Goal: Task Accomplishment & Management: Use online tool/utility

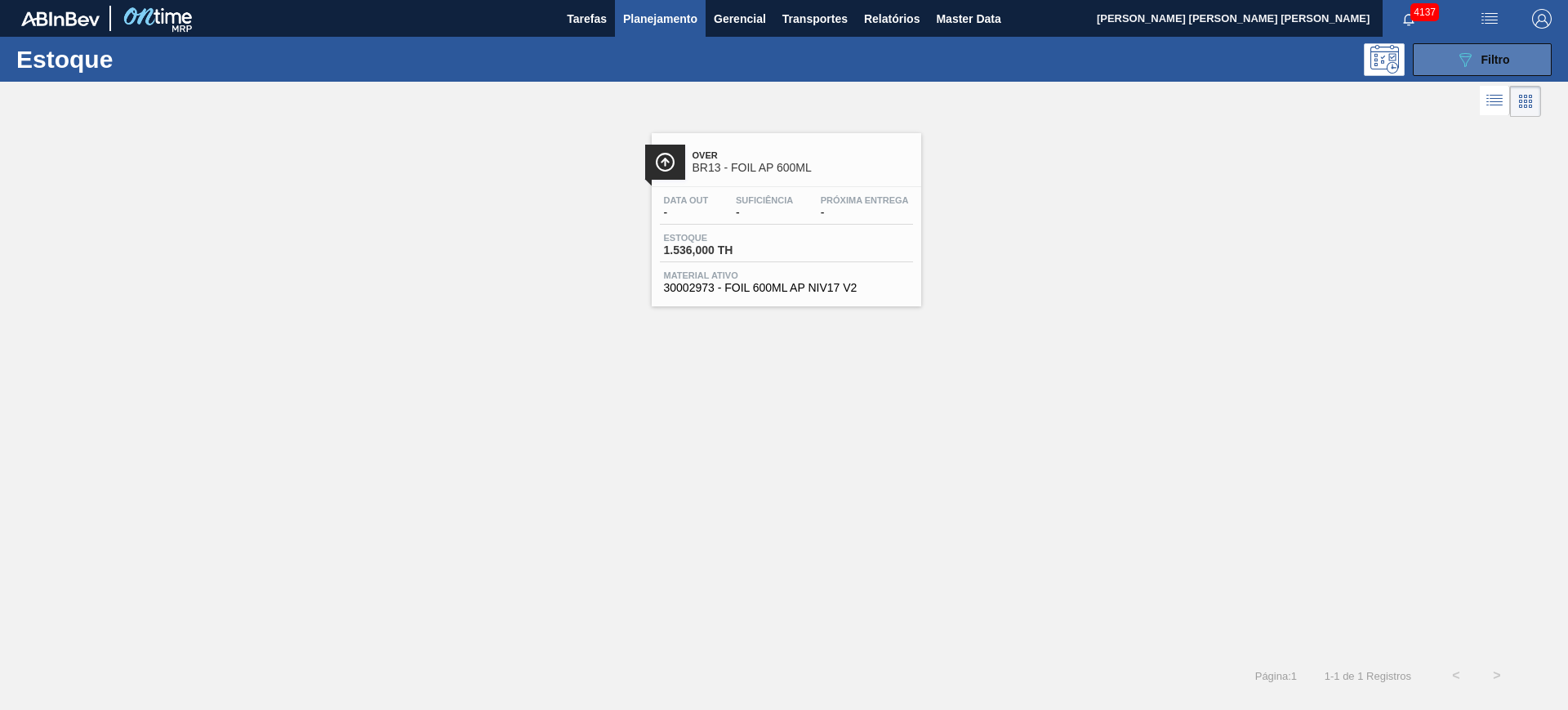
click at [1474, 57] on icon "089F7B8B-B2A5-4AFE-B5C0-19BA573D28AC" at bounding box center [1465, 59] width 19 height 19
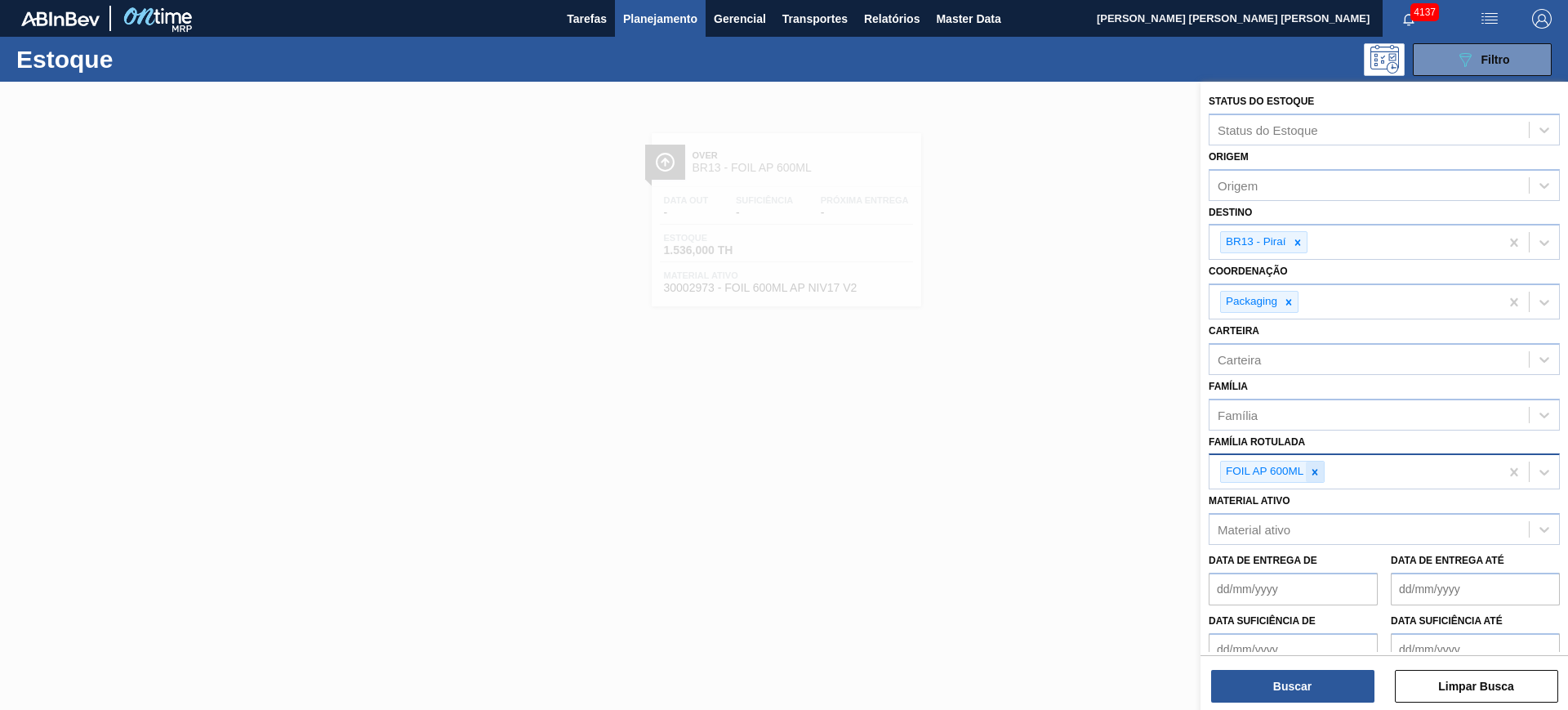
click at [1318, 474] on icon at bounding box center [1315, 472] width 5 height 5
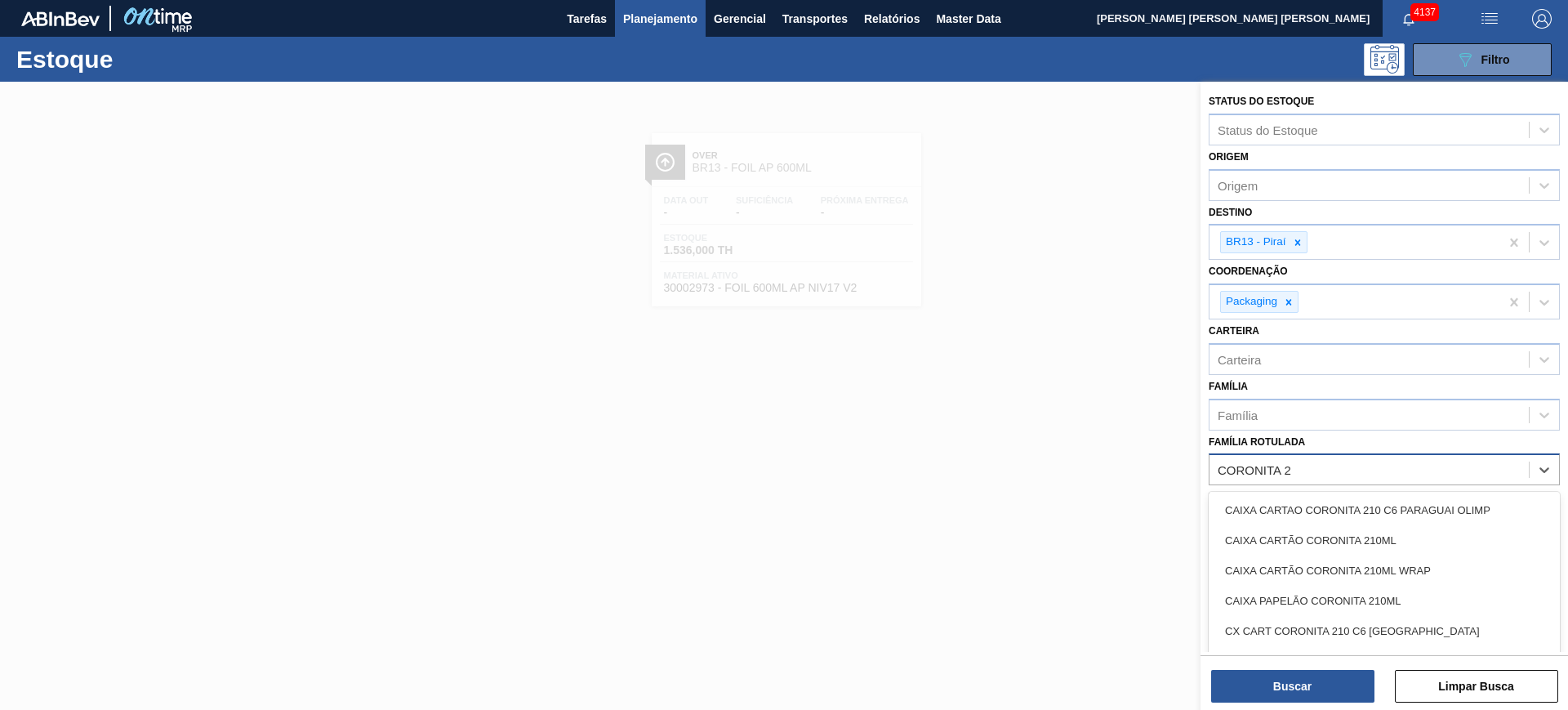
type Rotulada "CORONITA 21"
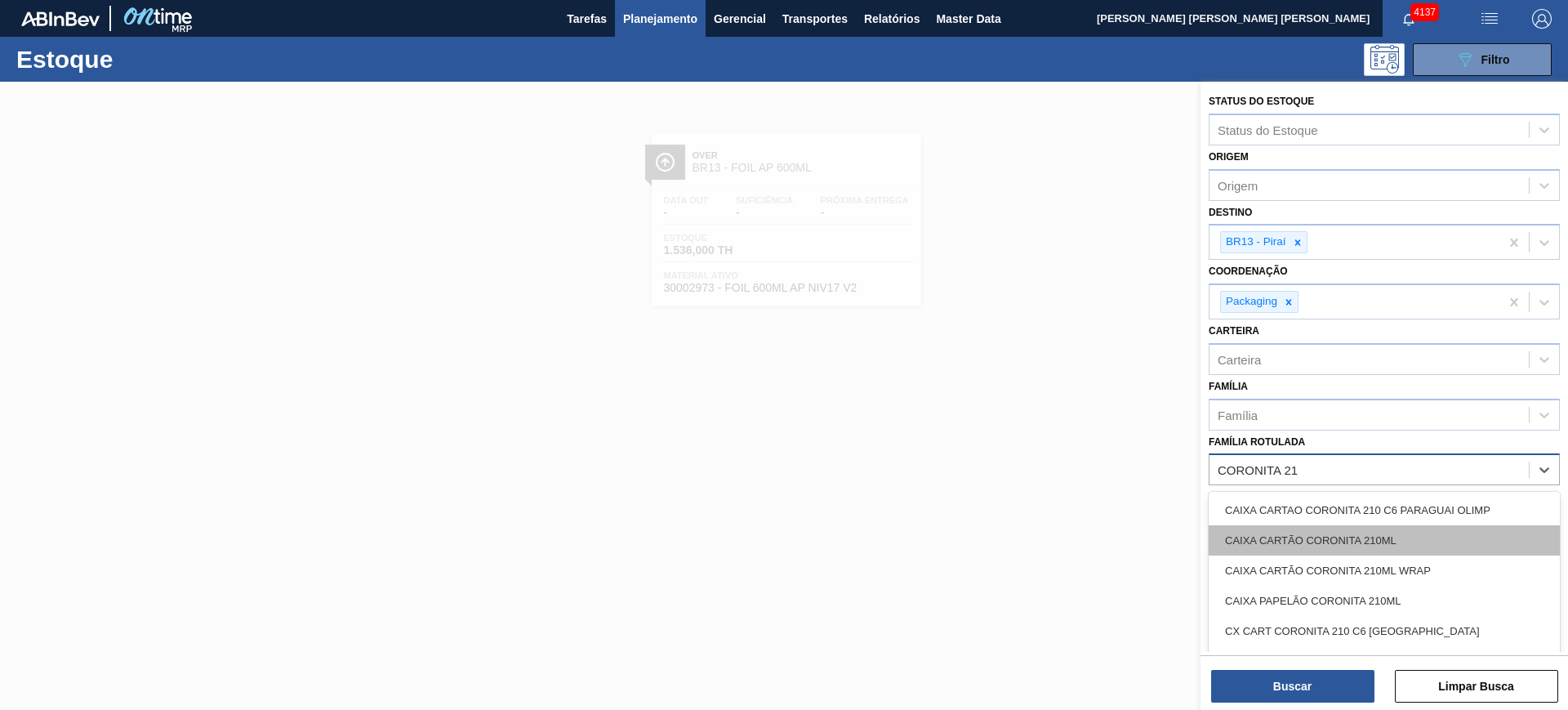
click at [1424, 546] on div "CAIXA CARTÃO CORONITA 210ML" at bounding box center [1384, 540] width 351 height 30
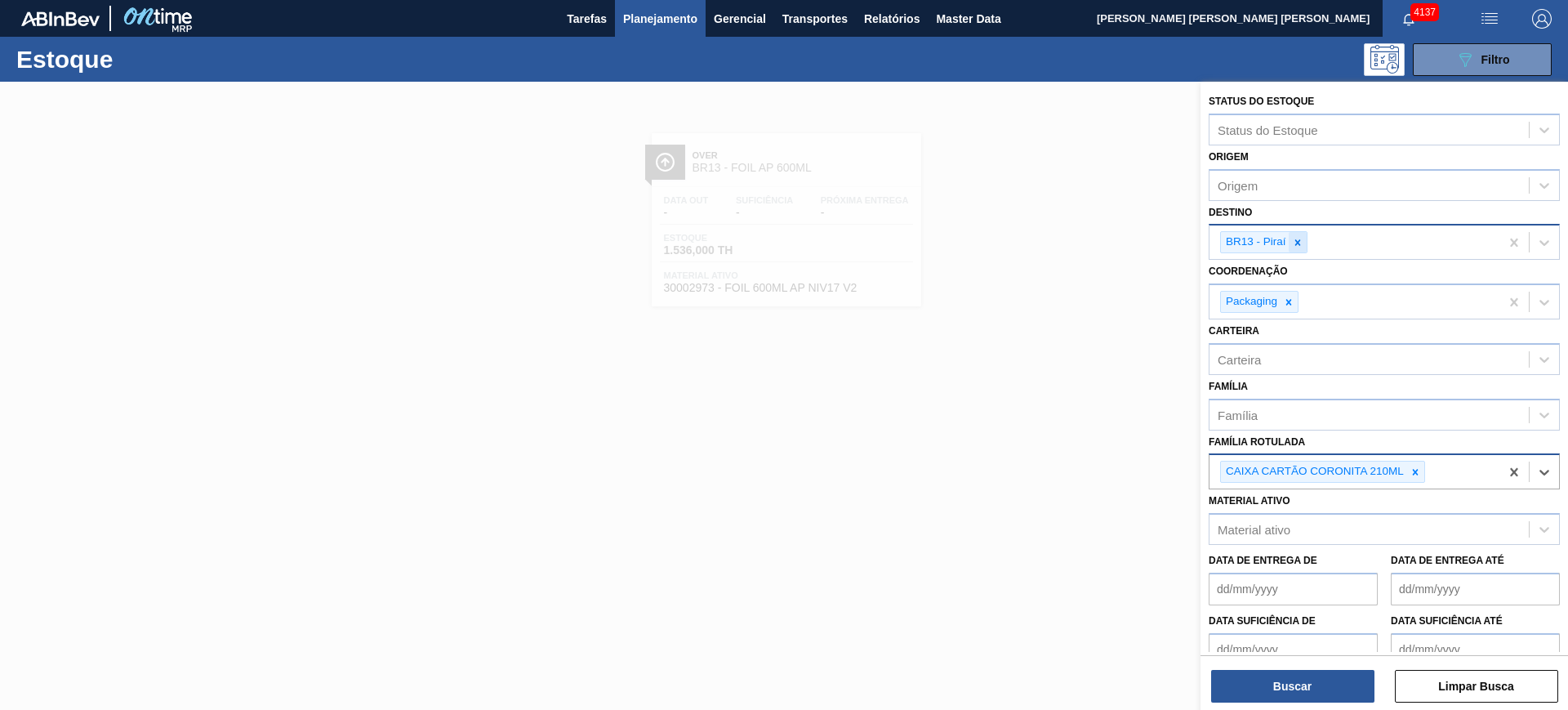
click at [1299, 249] on div at bounding box center [1297, 242] width 18 height 20
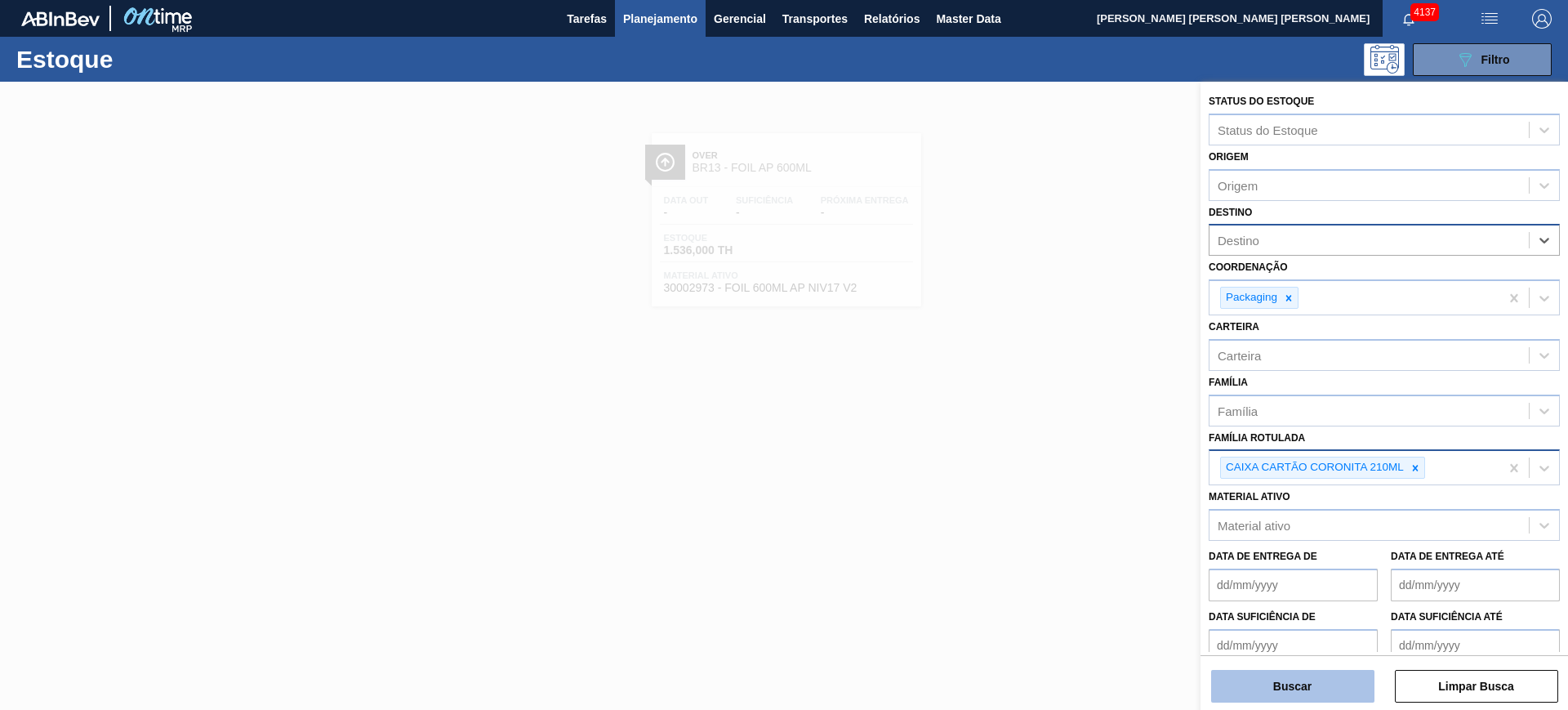
click at [1357, 670] on button "Buscar" at bounding box center [1293, 686] width 164 height 33
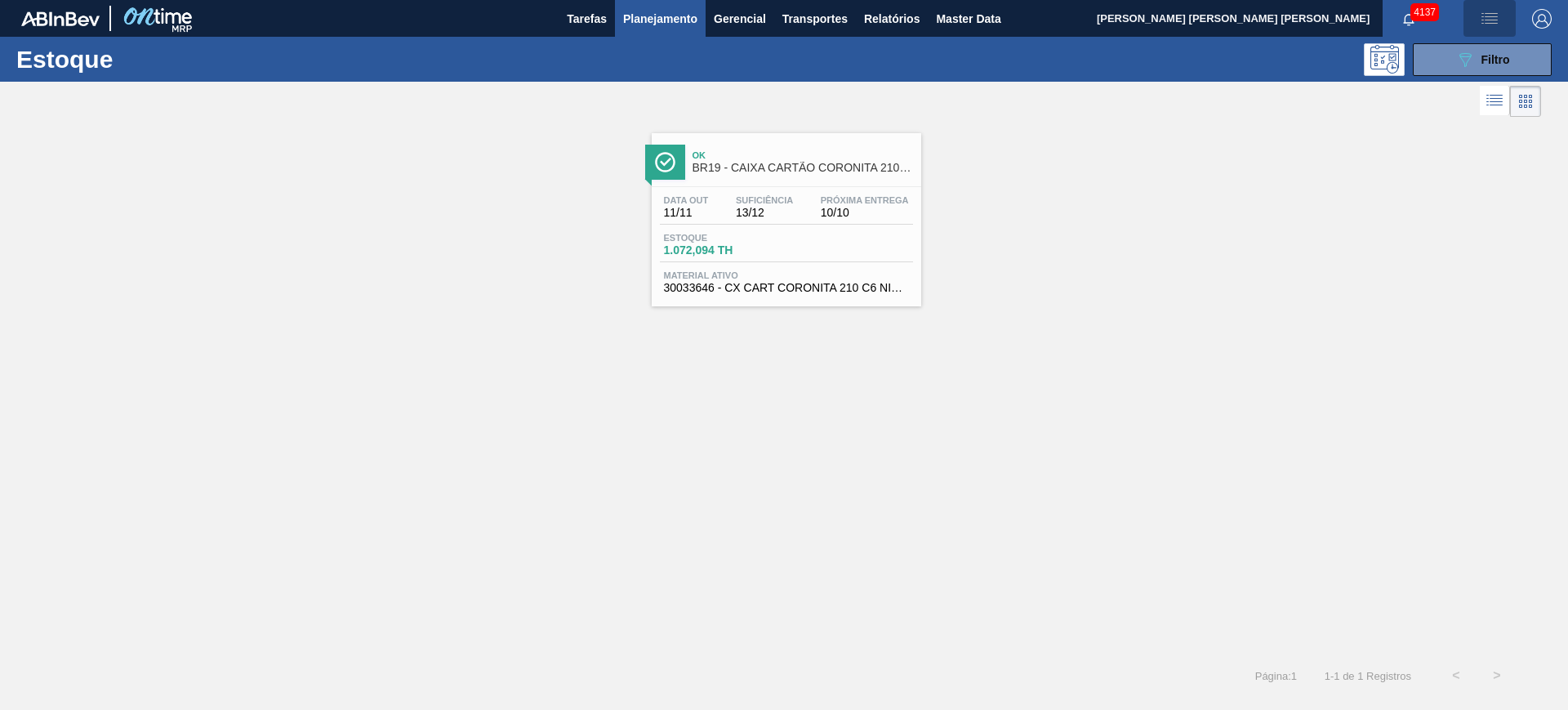
click at [1495, 17] on img "button" at bounding box center [1489, 19] width 19 height 19
click at [1461, 58] on li "Upload de Volumes" at bounding box center [1484, 58] width 142 height 29
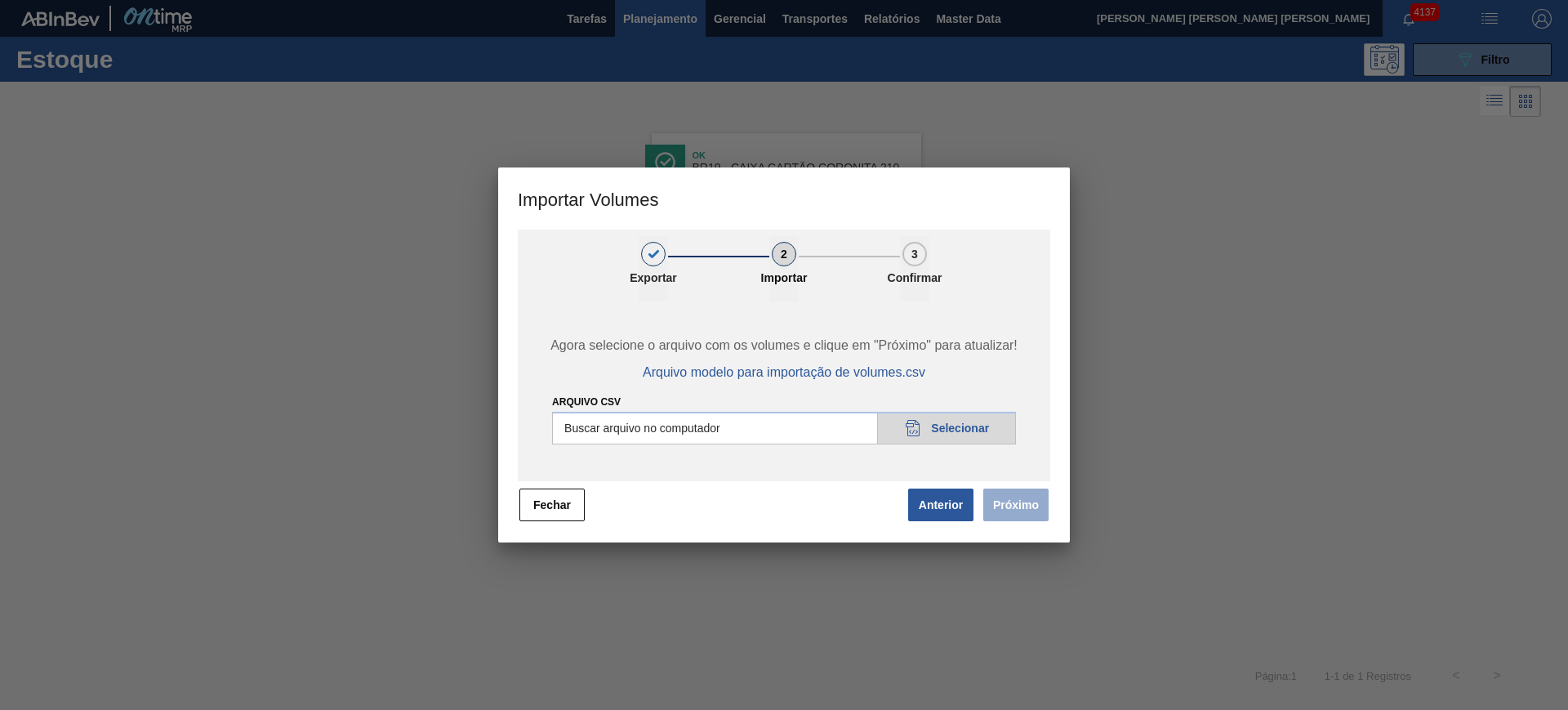
click at [831, 436] on input "Arquivo csv" at bounding box center [784, 428] width 464 height 33
type input "C:\fakepath\Pedidos Massa HM - Portal.csv"
click at [1018, 513] on button "Próximo" at bounding box center [1016, 505] width 65 height 33
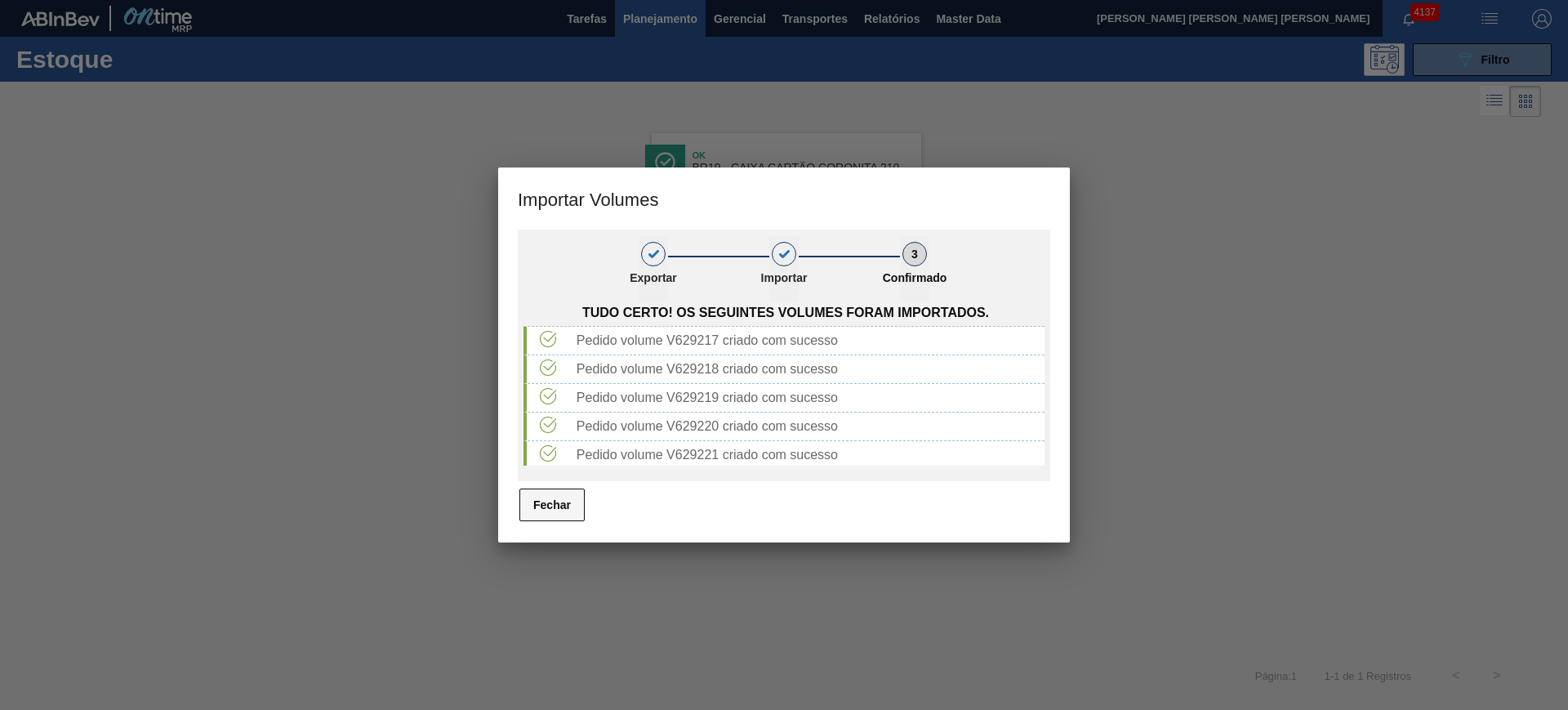
click at [535, 512] on button "Fechar" at bounding box center [552, 505] width 65 height 33
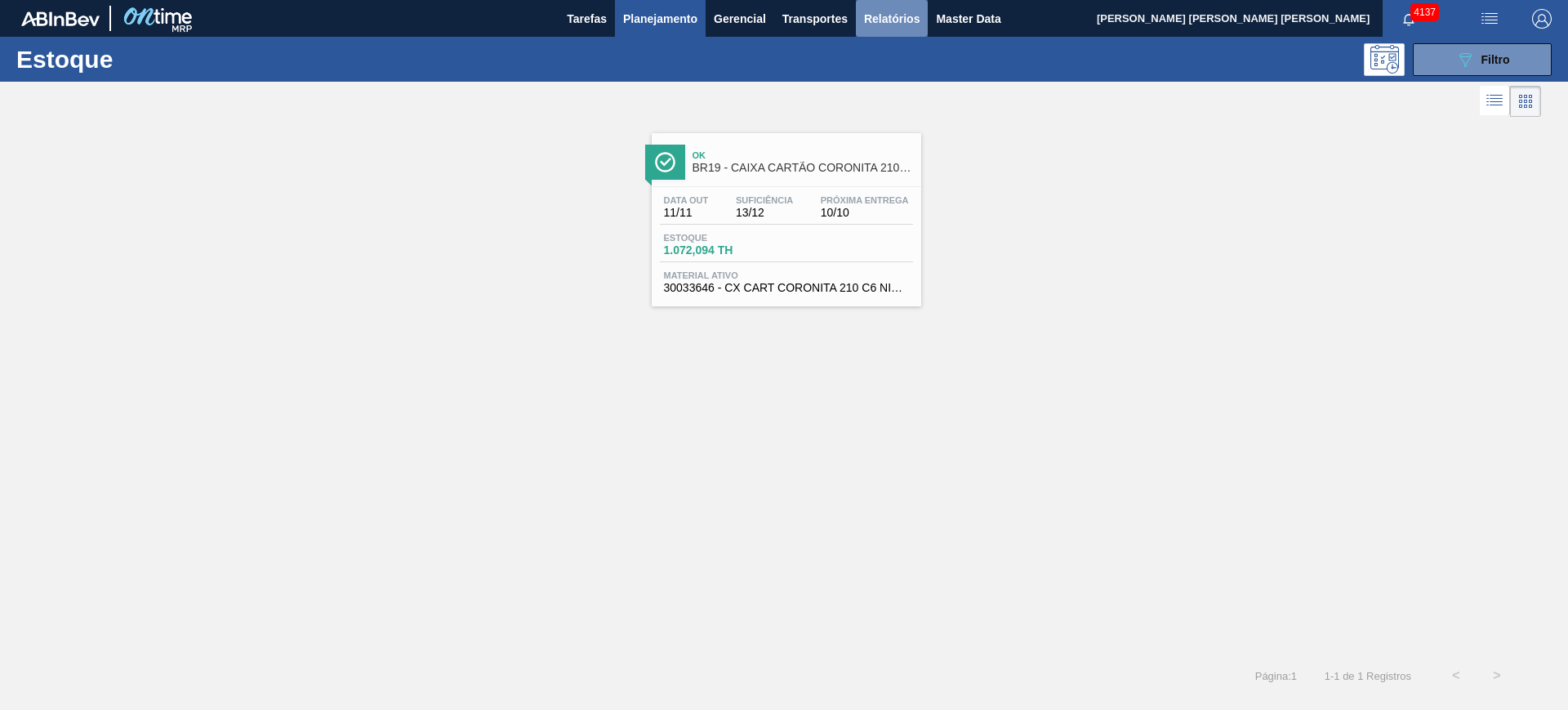
click at [880, 17] on span "Relatórios" at bounding box center [891, 19] width 56 height 19
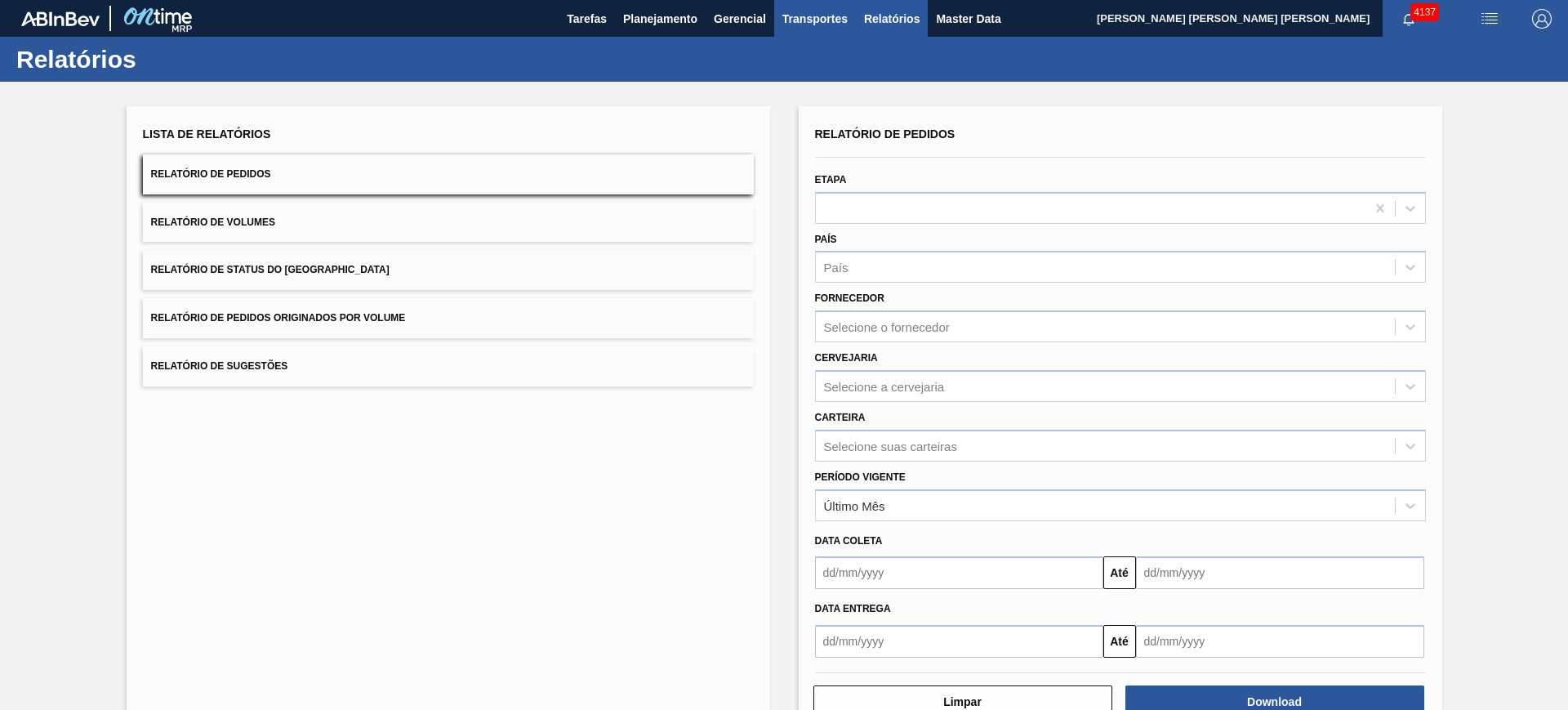
click at [834, 27] on span "Transportes" at bounding box center [815, 19] width 65 height 19
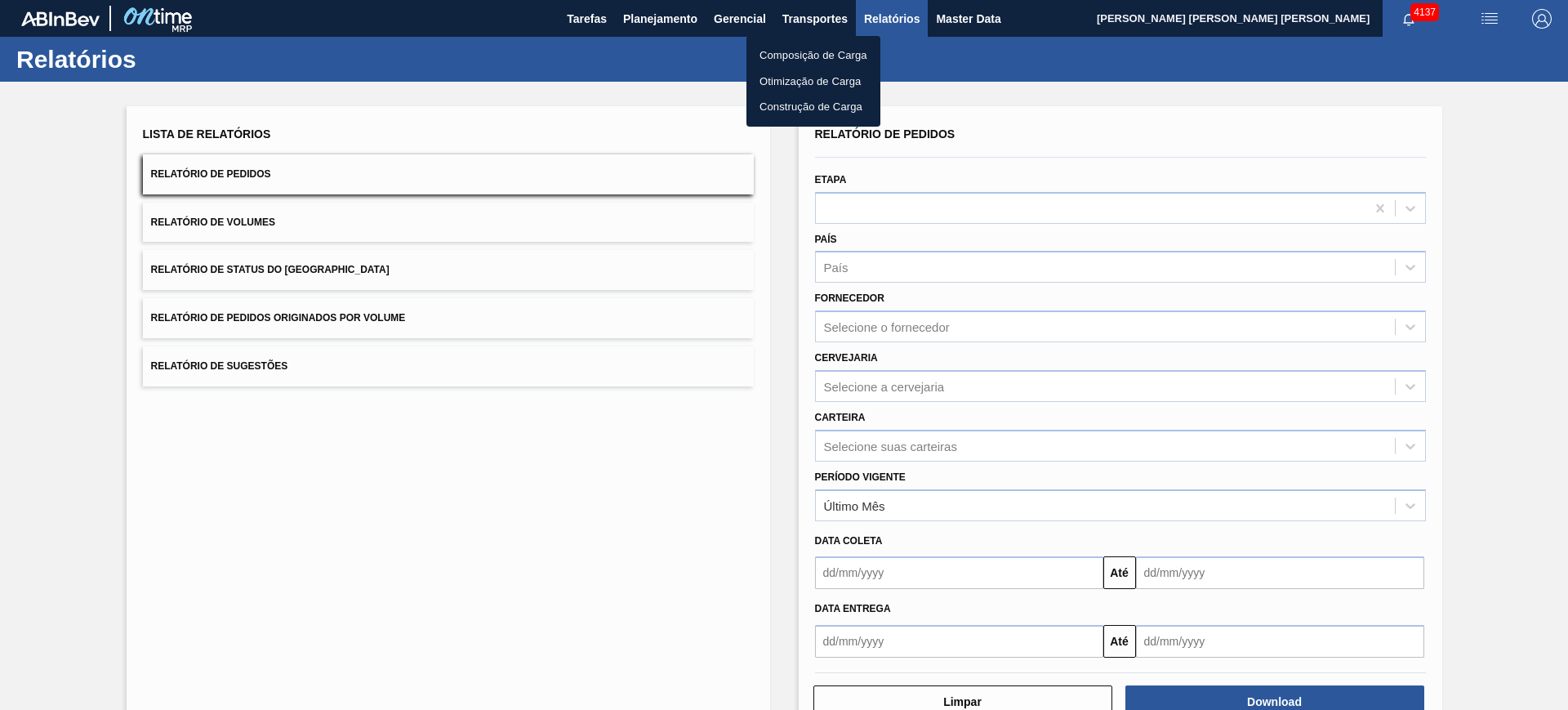
click at [809, 75] on li "Otimização de Carga" at bounding box center [812, 82] width 134 height 27
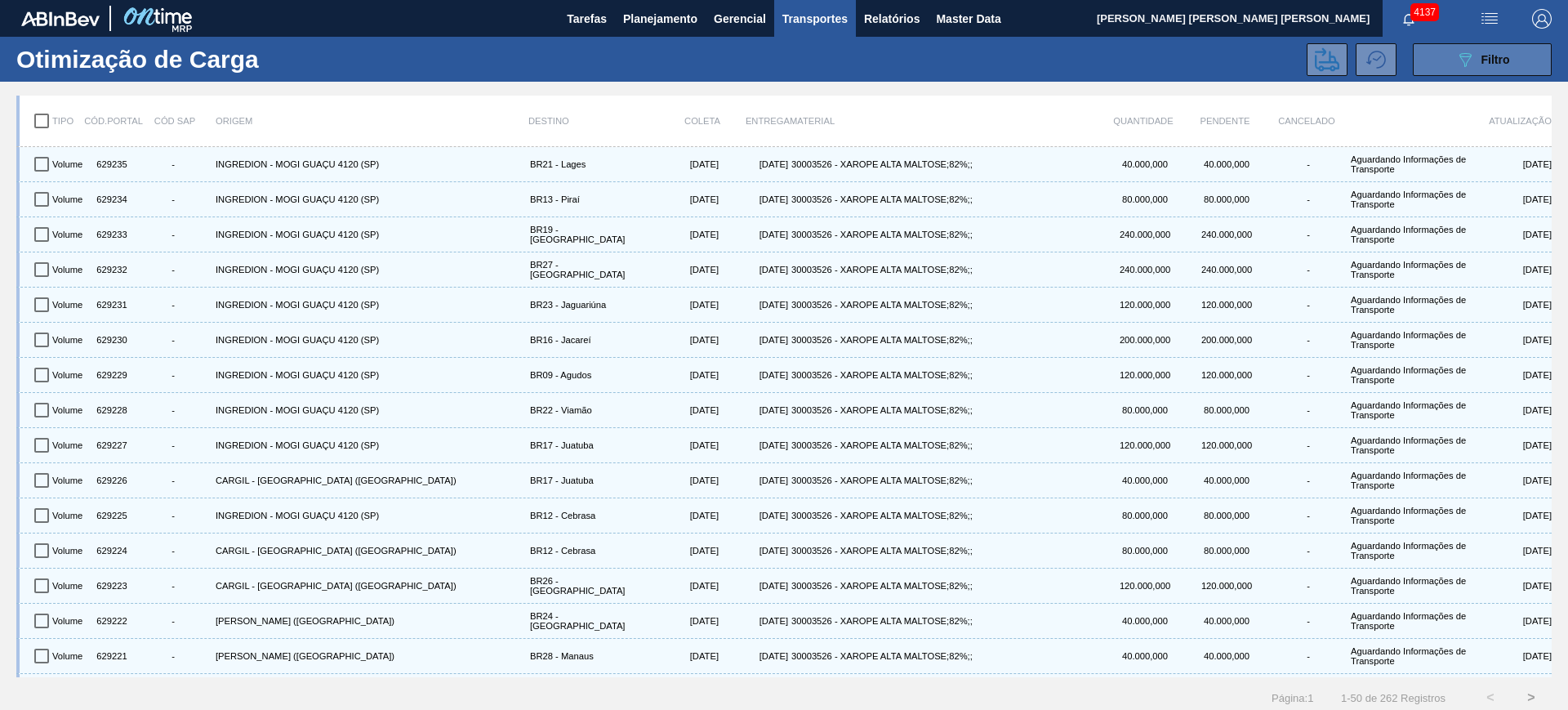
click at [1473, 57] on div "089F7B8B-B2A5-4AFE-B5C0-19BA573D28AC Filtro" at bounding box center [1483, 59] width 55 height 19
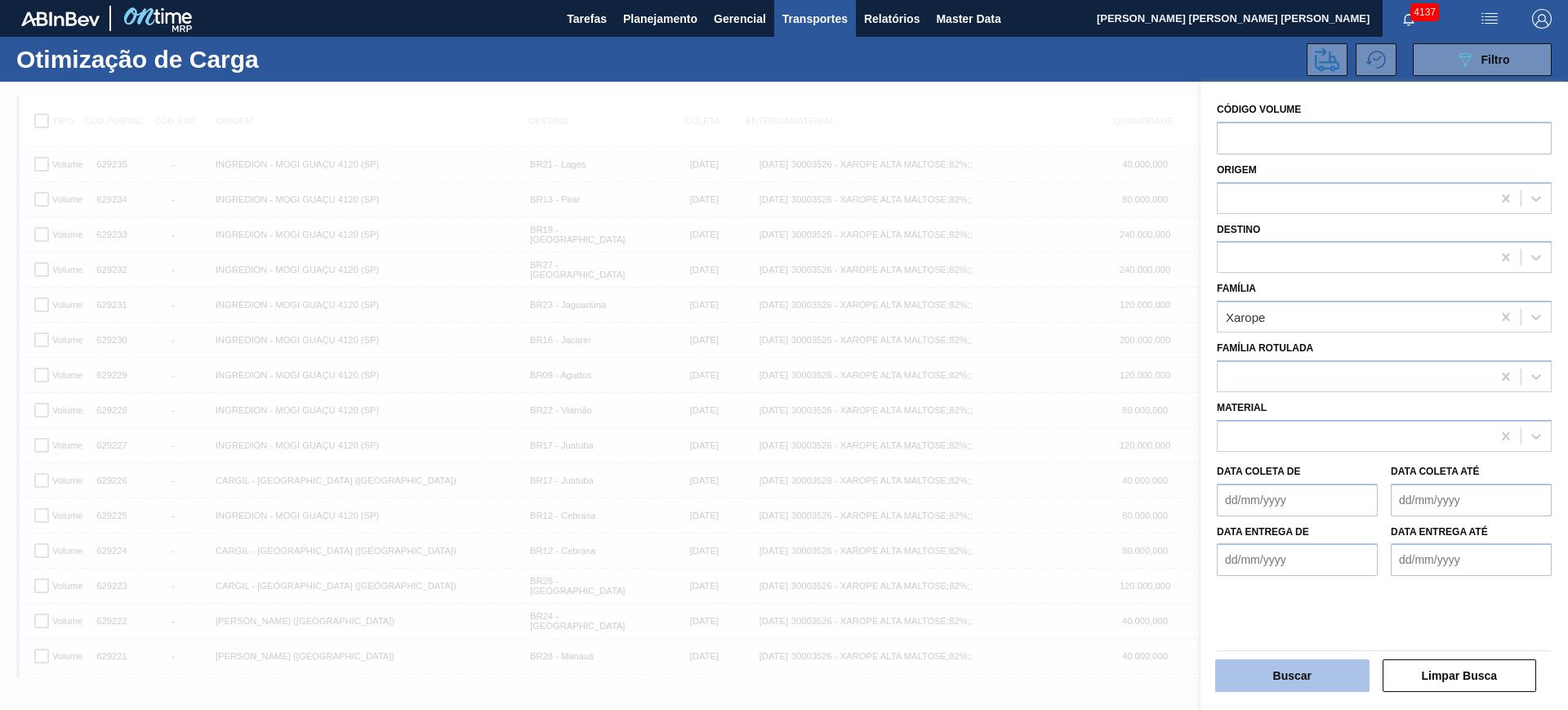
click at [1309, 664] on button "Buscar" at bounding box center [1292, 675] width 154 height 33
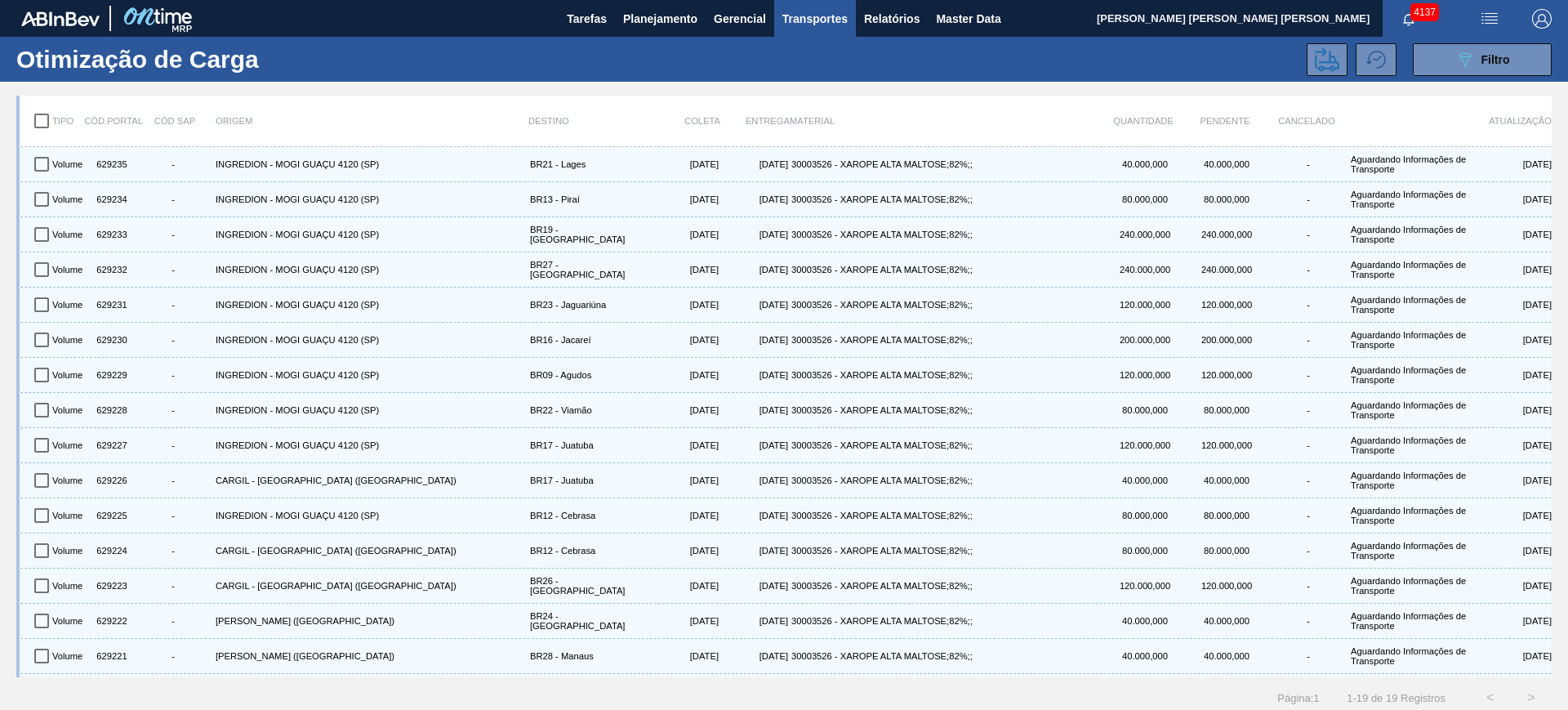
click at [35, 121] on input "checkbox" at bounding box center [42, 120] width 35 height 35
checkbox input "true"
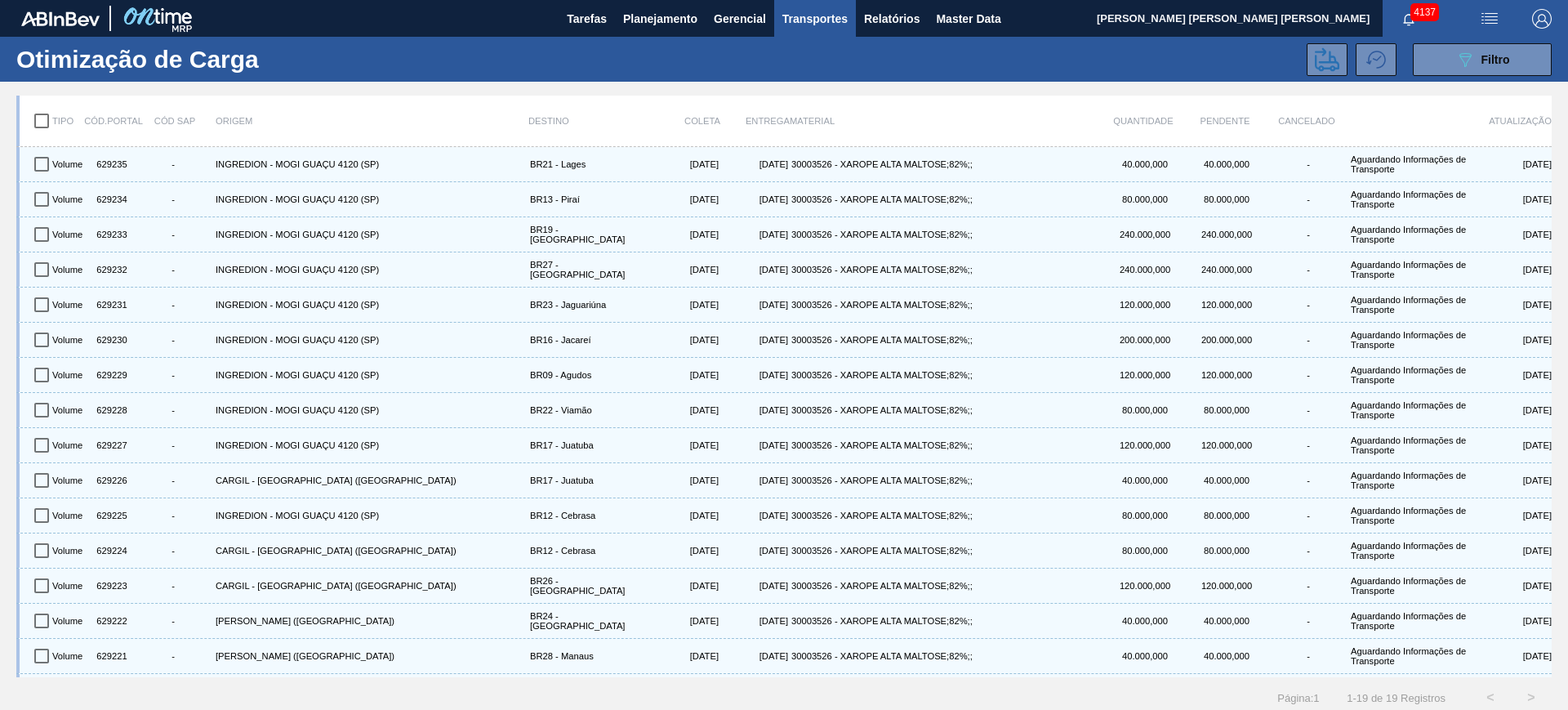
checkbox input "true"
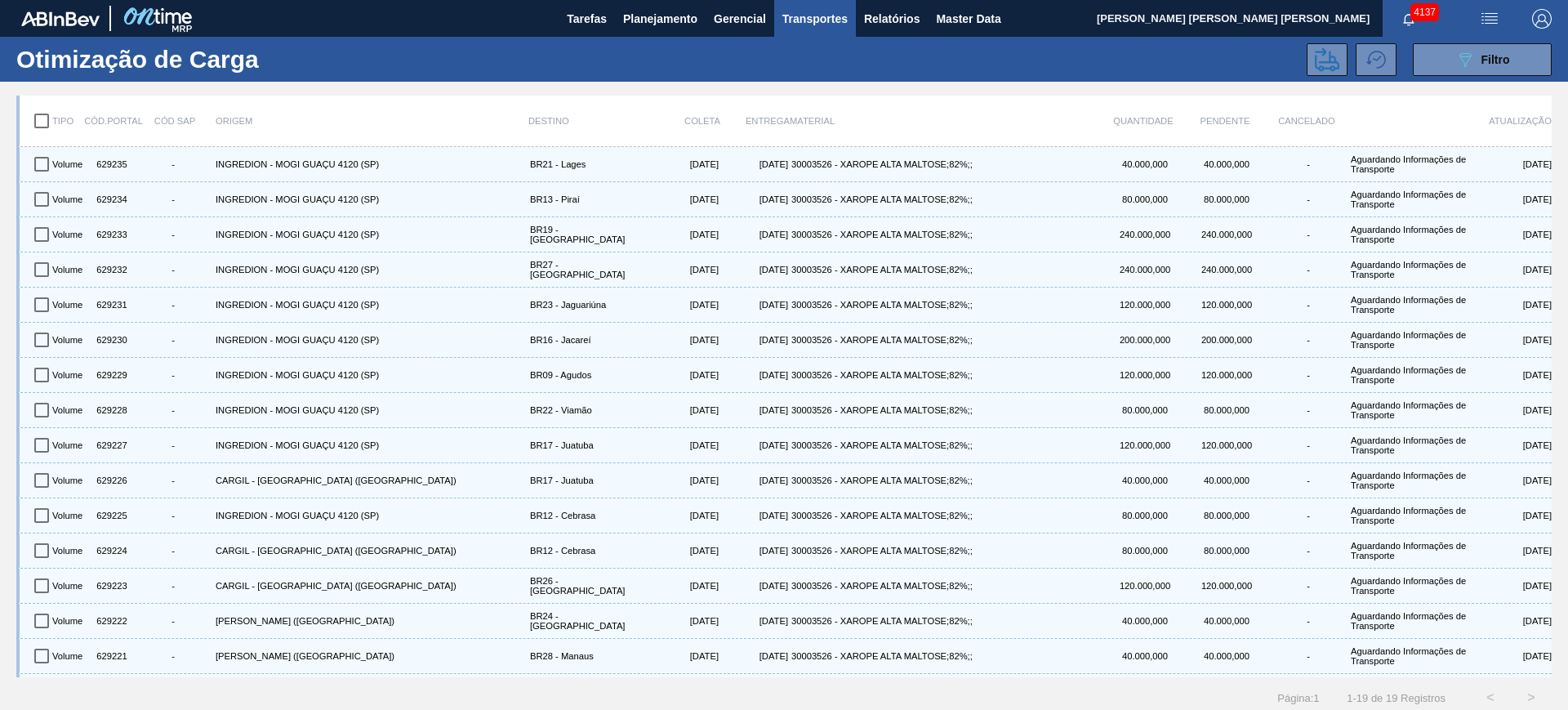
checkbox input "true"
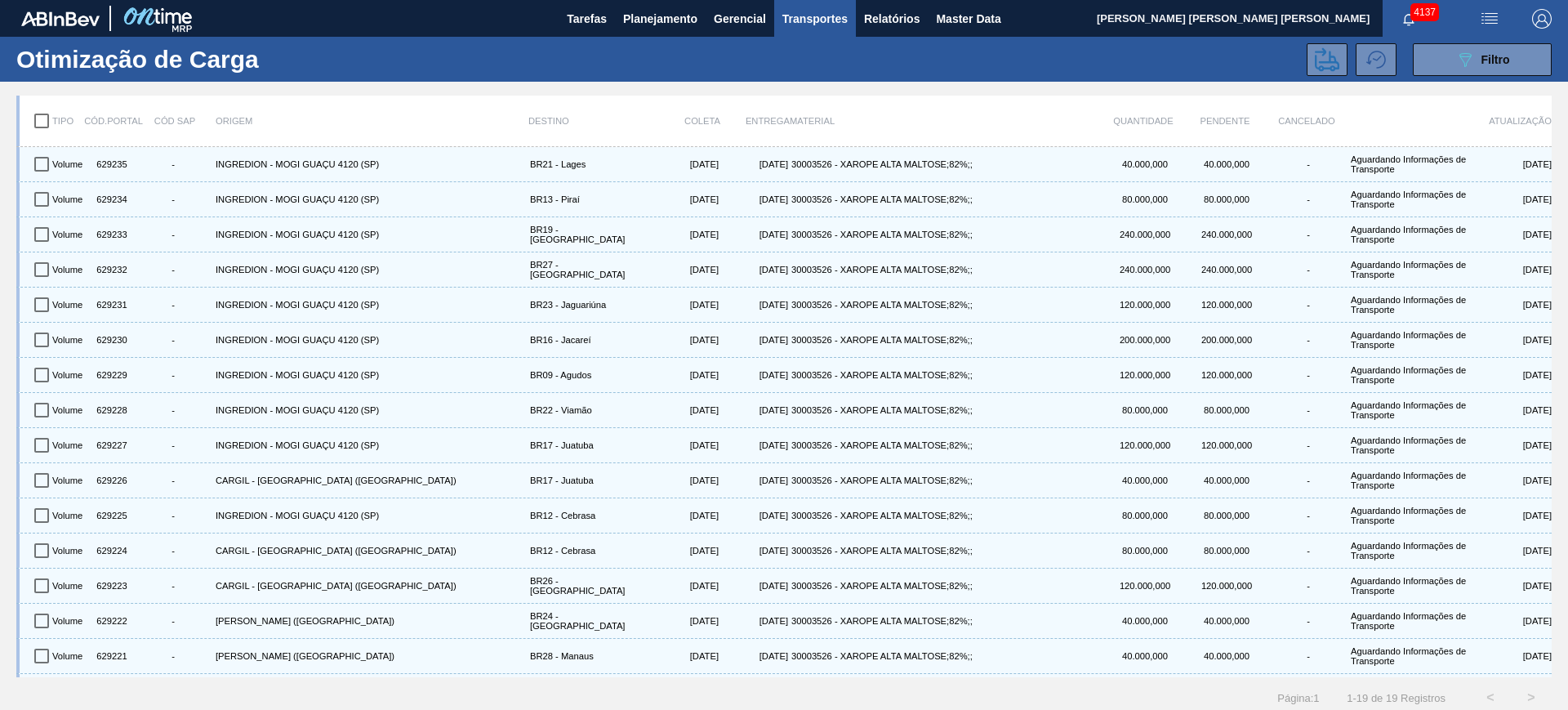
checkbox input "true"
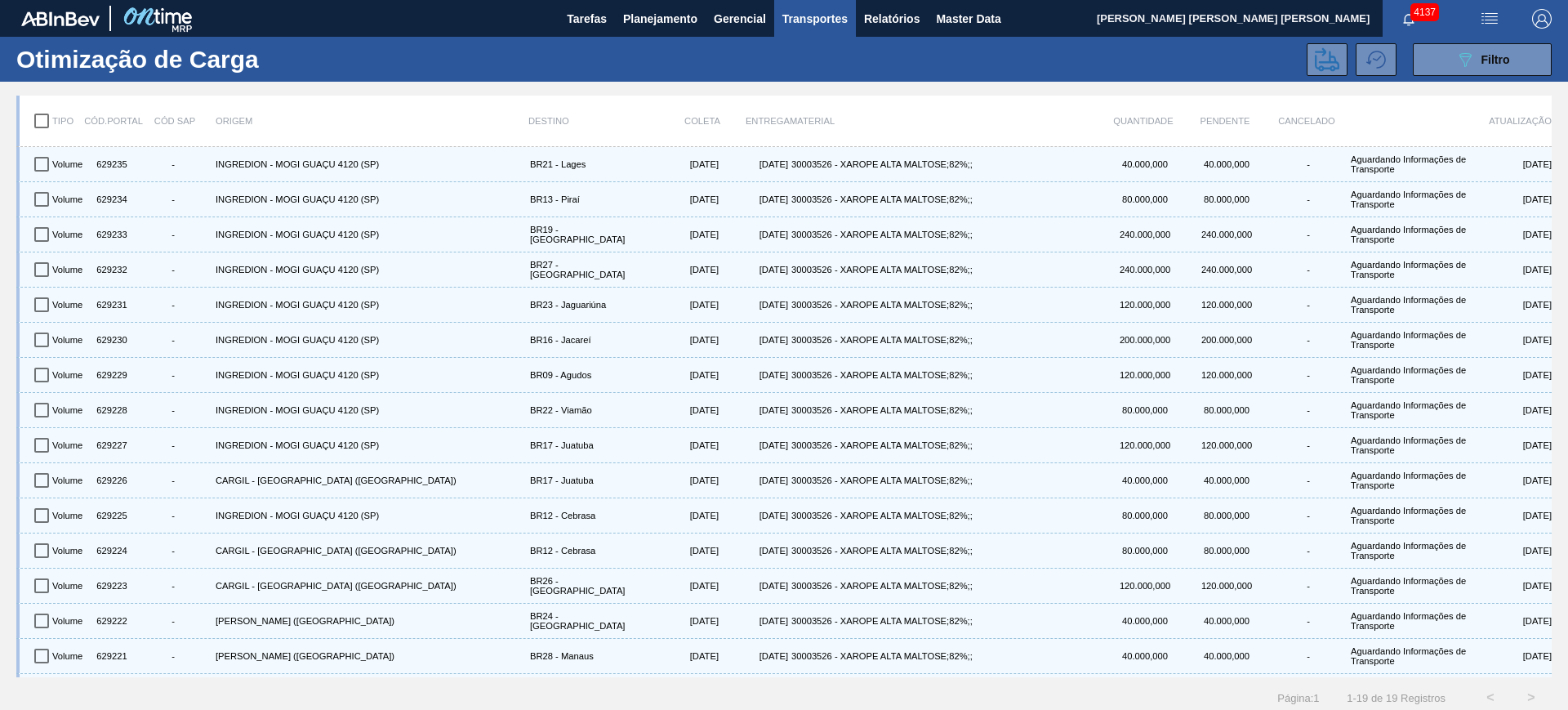
checkbox input "true"
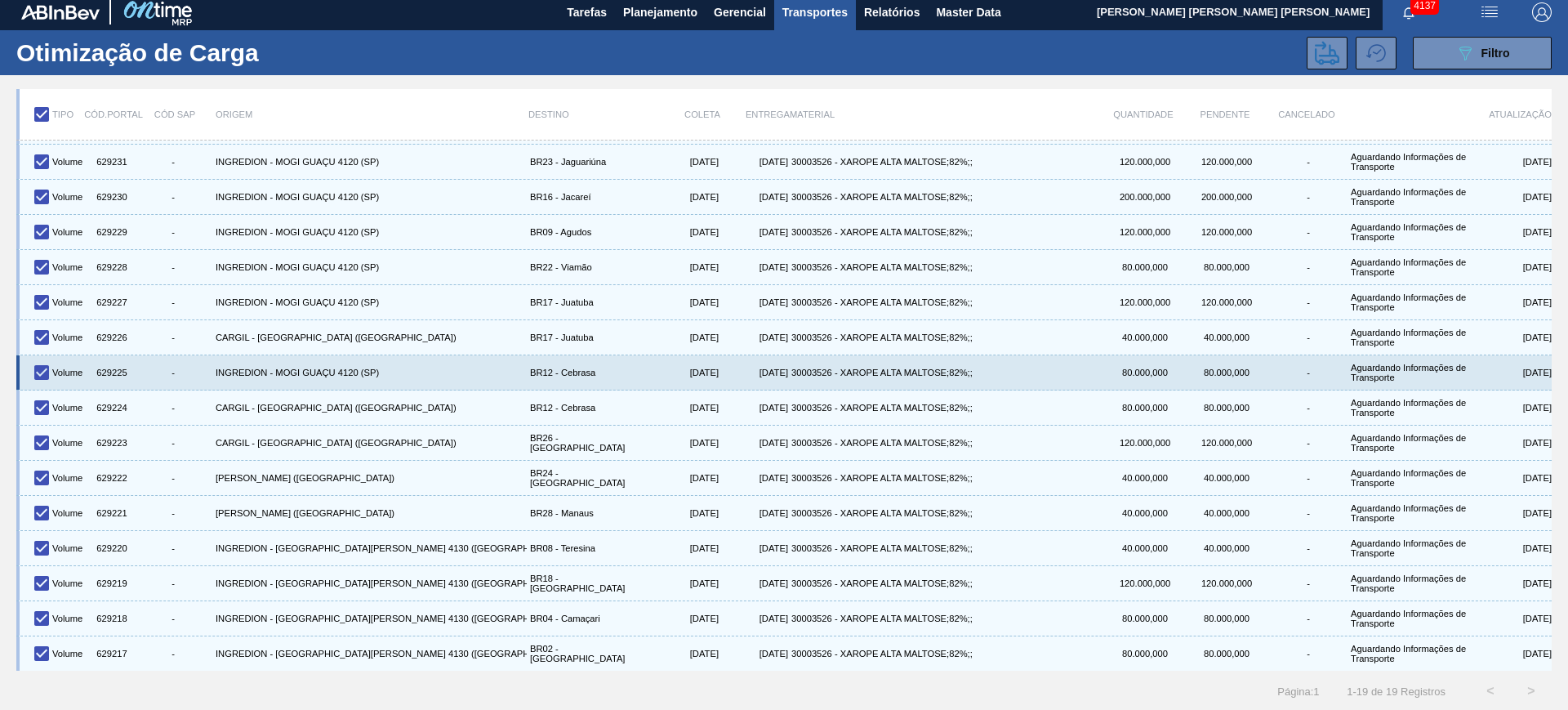
scroll to position [8, 0]
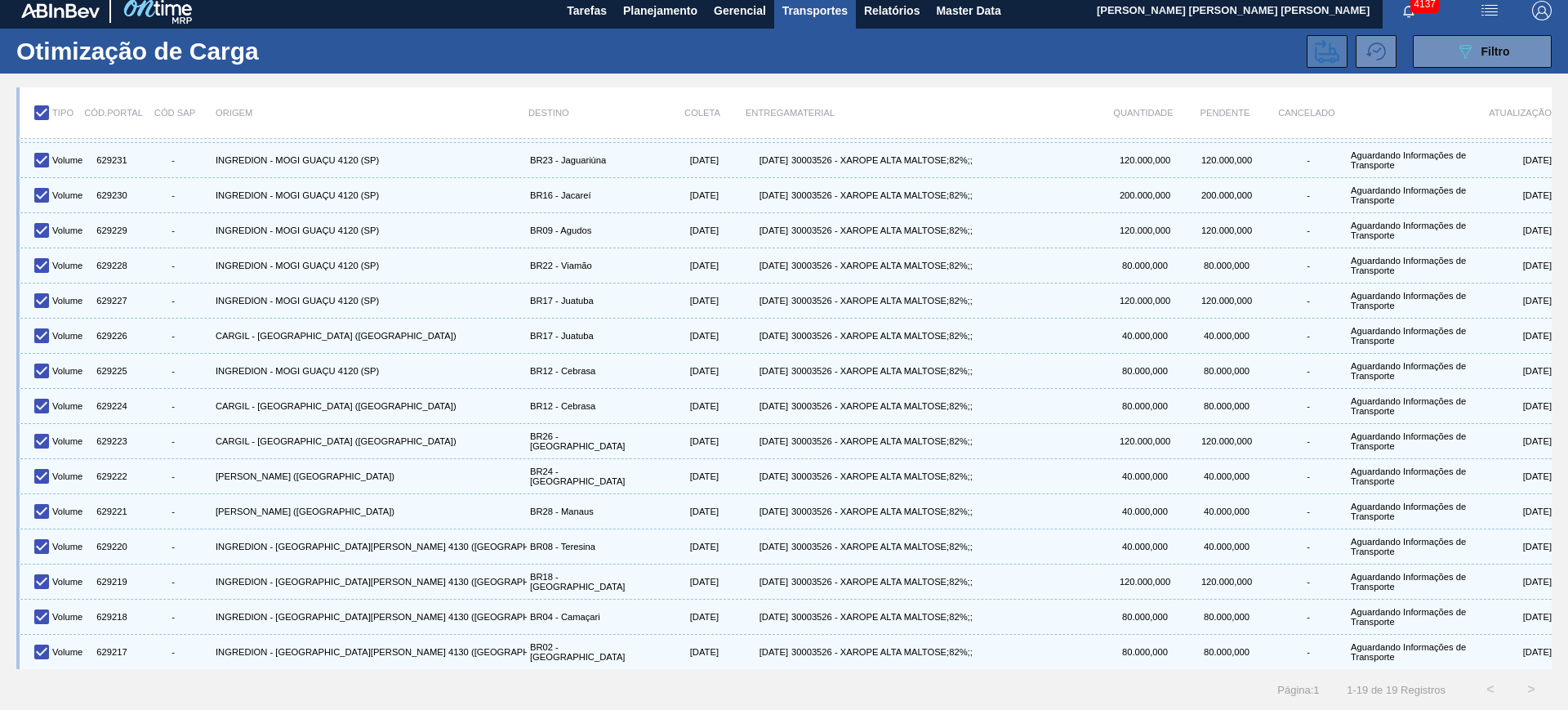
click at [1317, 56] on icon at bounding box center [1327, 51] width 25 height 25
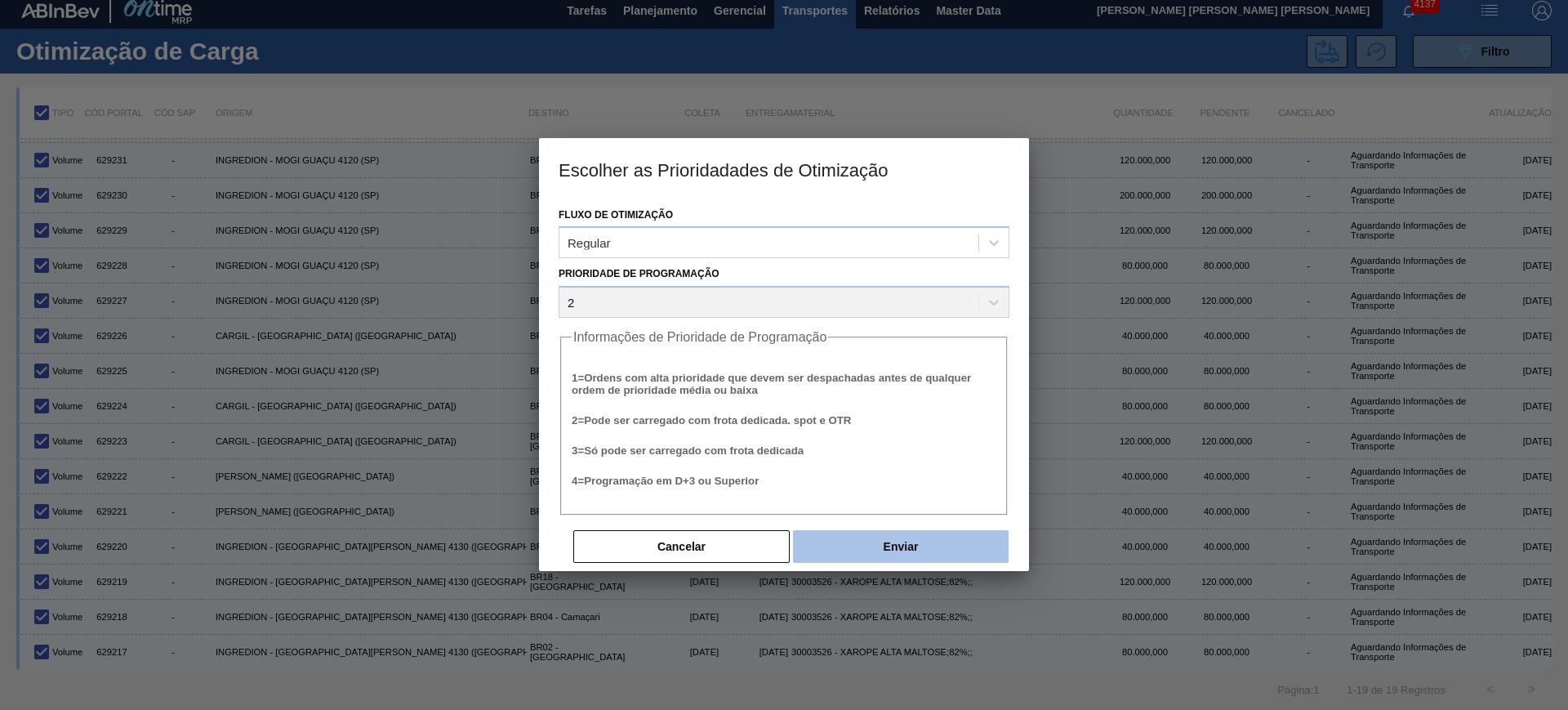
click at [949, 540] on button "Enviar" at bounding box center [901, 546] width 216 height 33
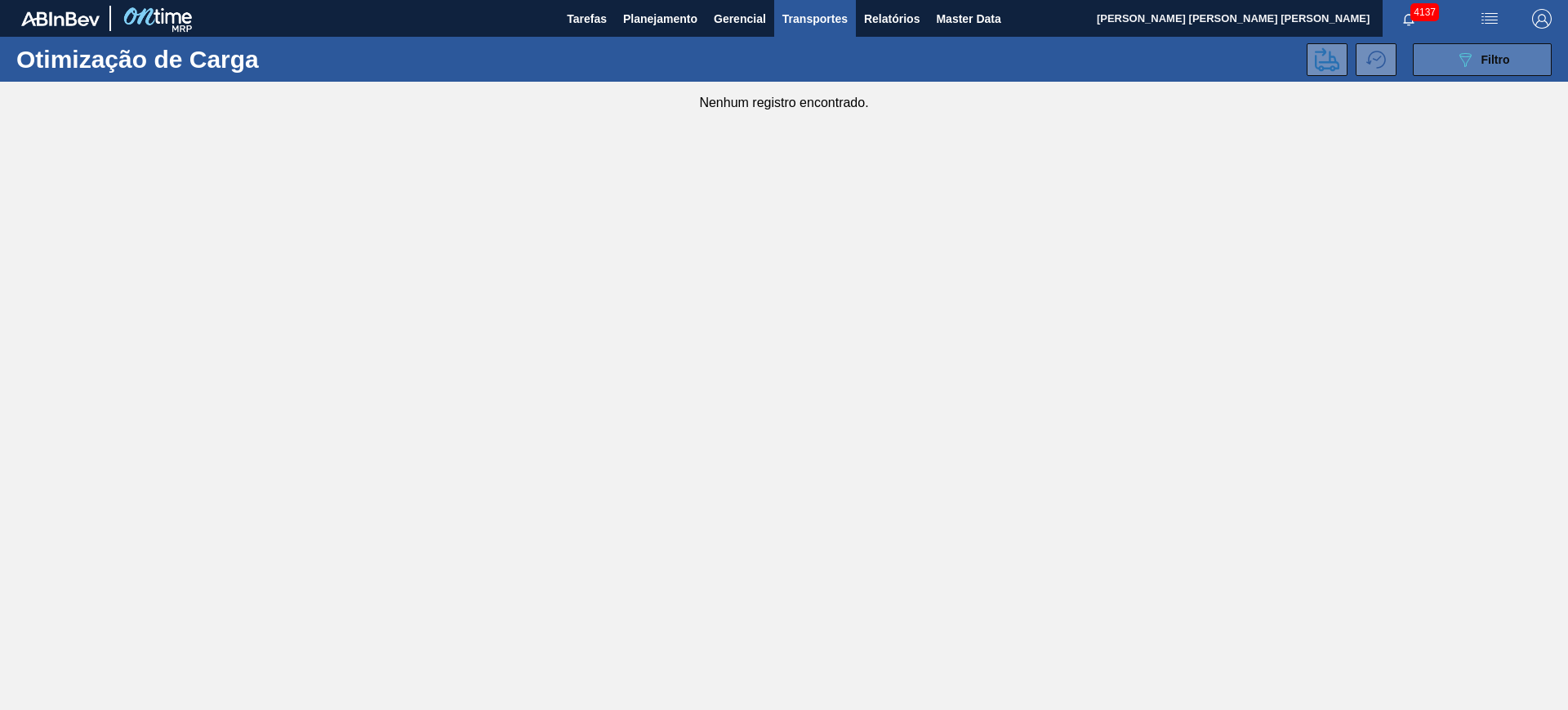
click at [1486, 58] on span "Filtro" at bounding box center [1495, 59] width 28 height 13
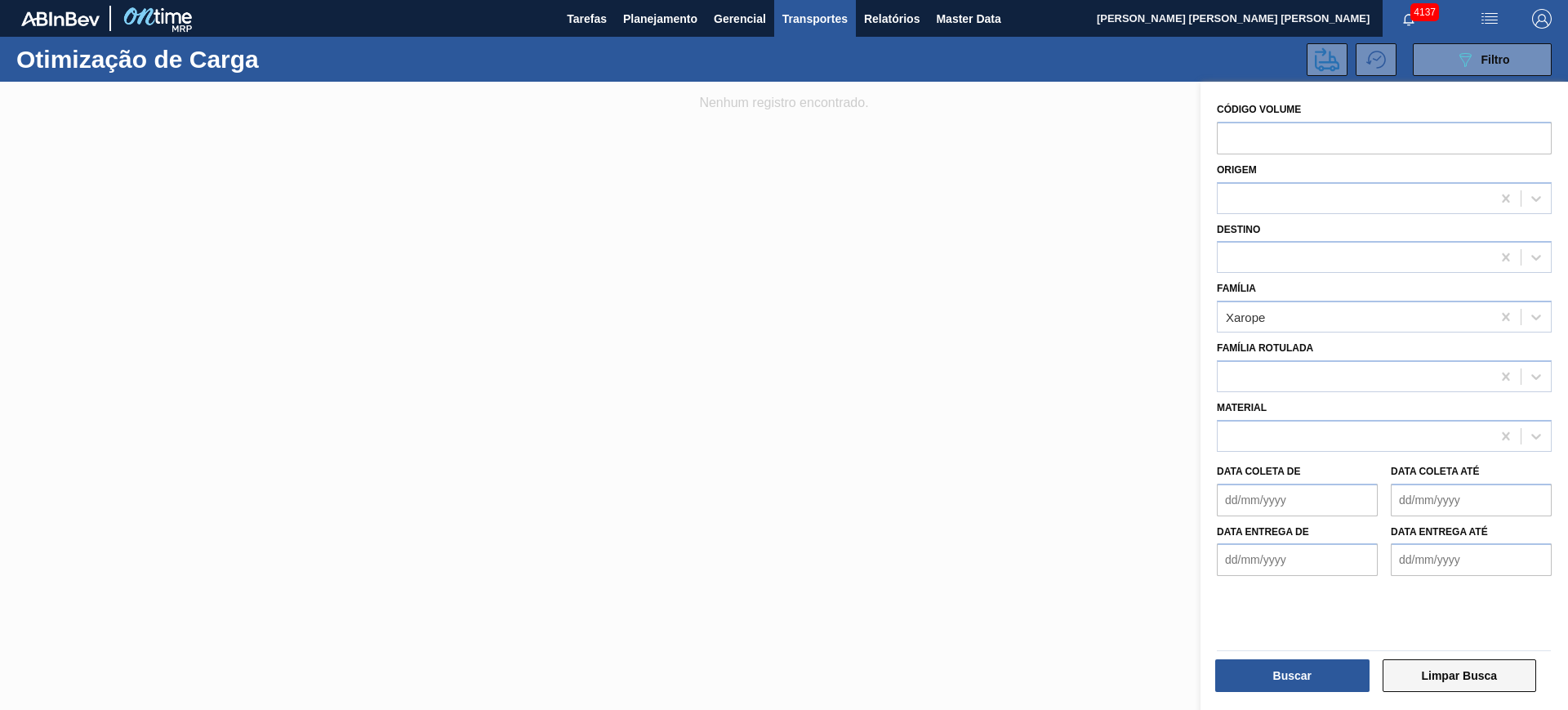
click at [1452, 678] on button "Limpar Busca" at bounding box center [1459, 675] width 154 height 33
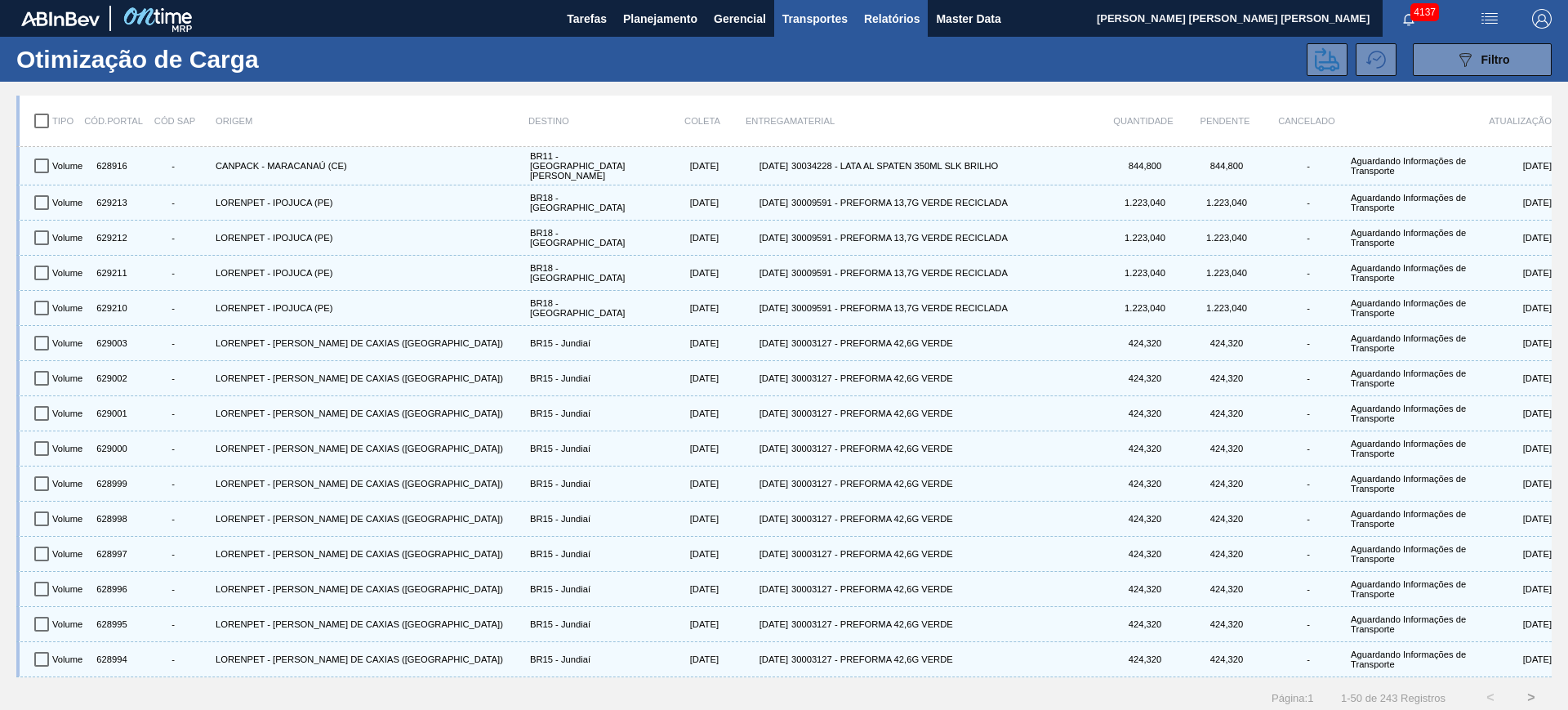
click at [895, 20] on span "Relatórios" at bounding box center [891, 19] width 56 height 19
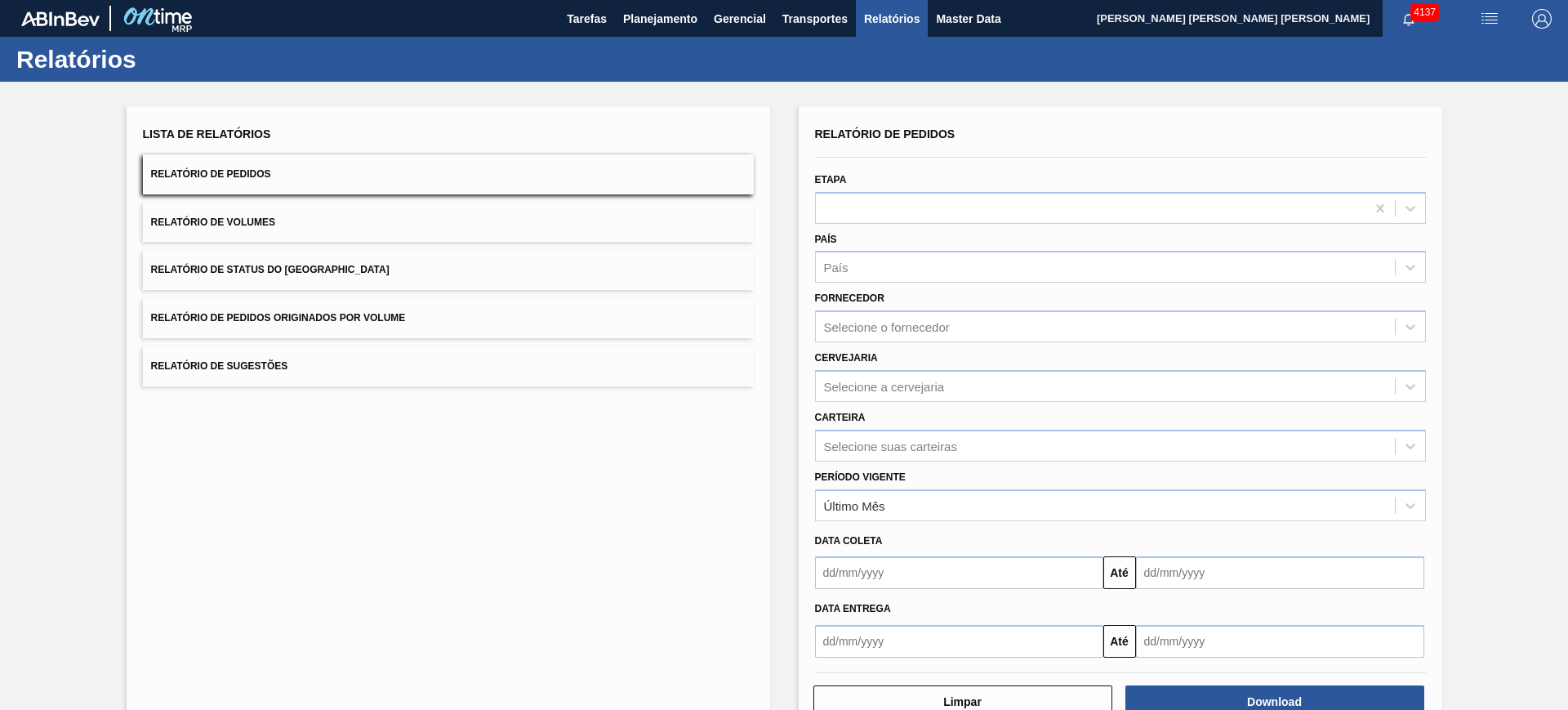
click at [323, 230] on button "Relatório de Volumes" at bounding box center [449, 222] width 611 height 40
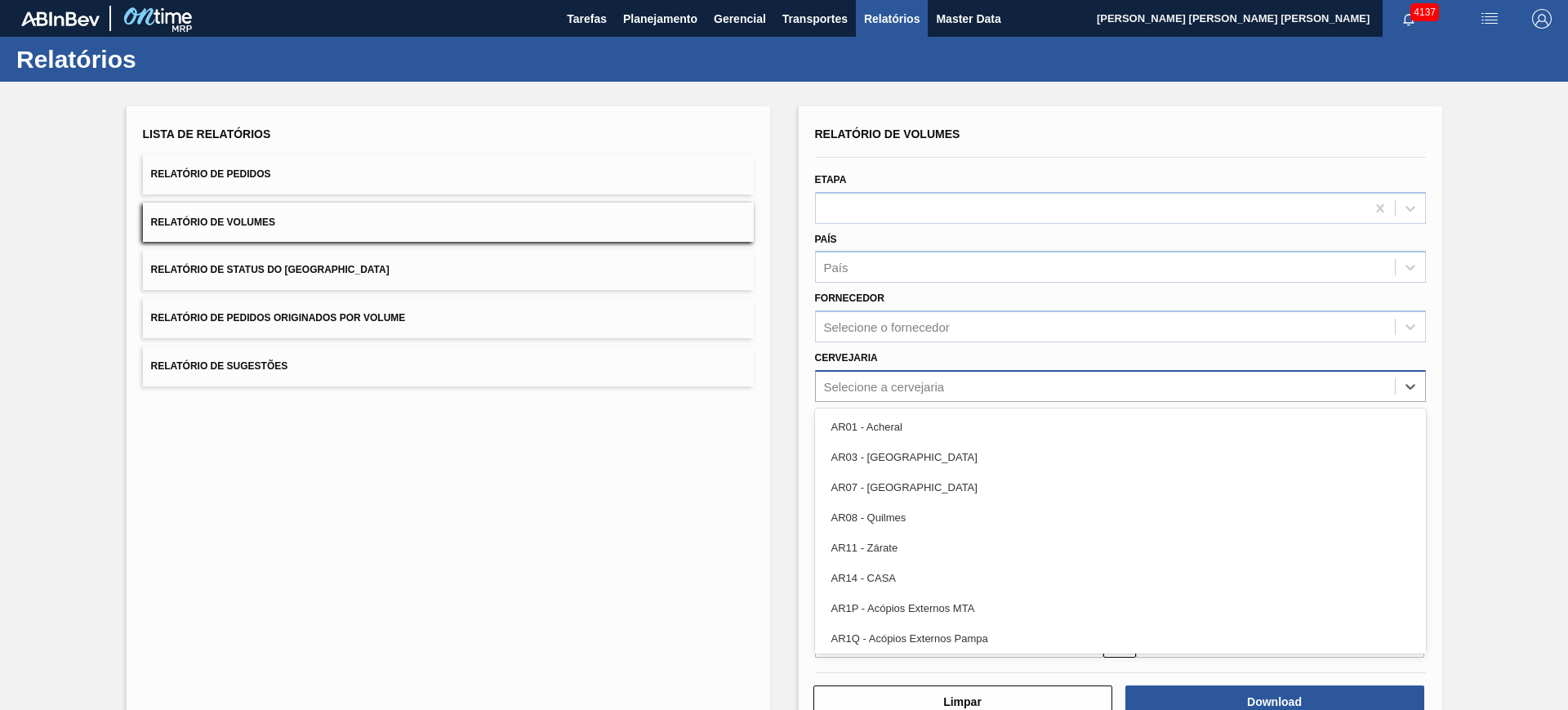
click at [918, 395] on div "Selecione a cervejaria" at bounding box center [1105, 386] width 579 height 24
type input "X"
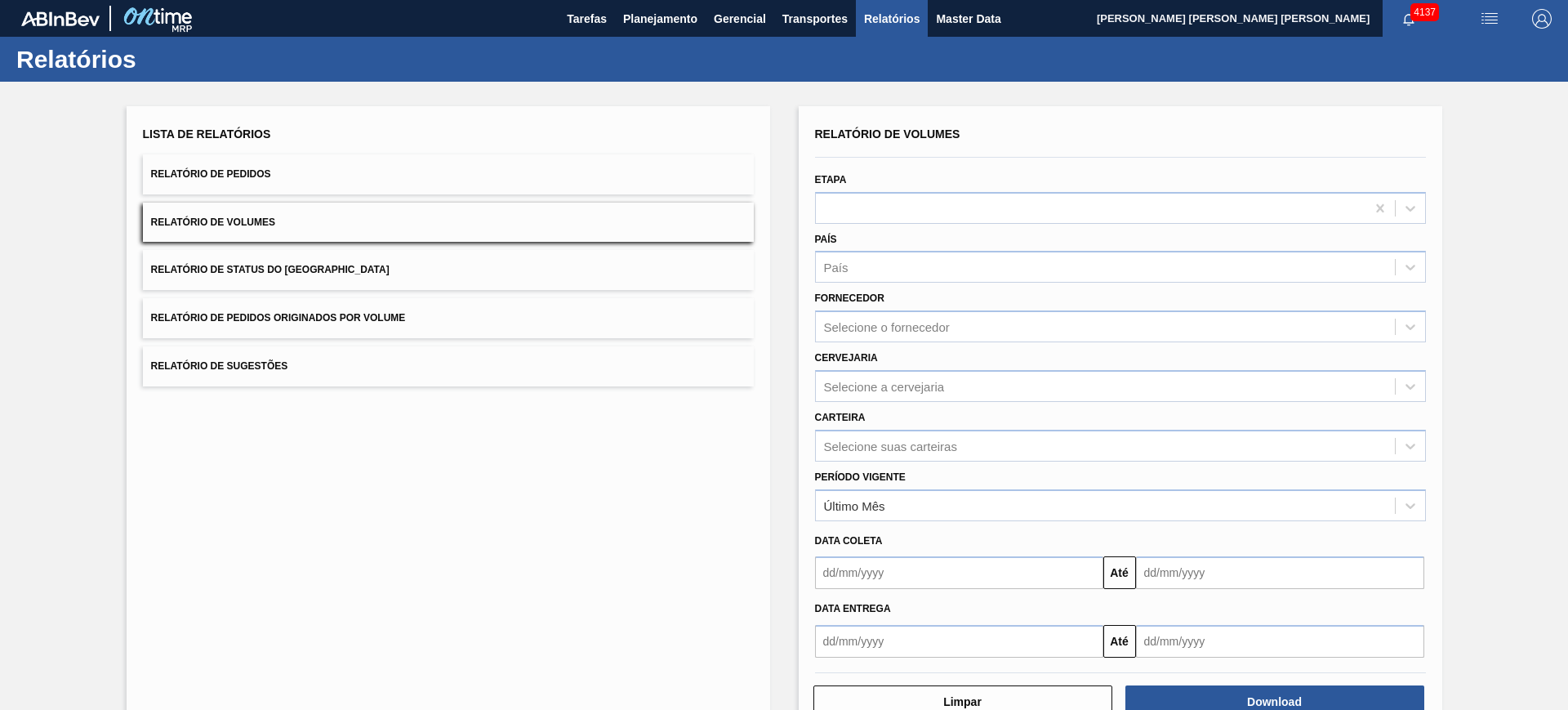
click at [955, 351] on div "Cervejaria Selecione a cervejaria" at bounding box center [1120, 374] width 611 height 56
click at [911, 451] on div "Selecione suas carteiras" at bounding box center [1120, 445] width 611 height 32
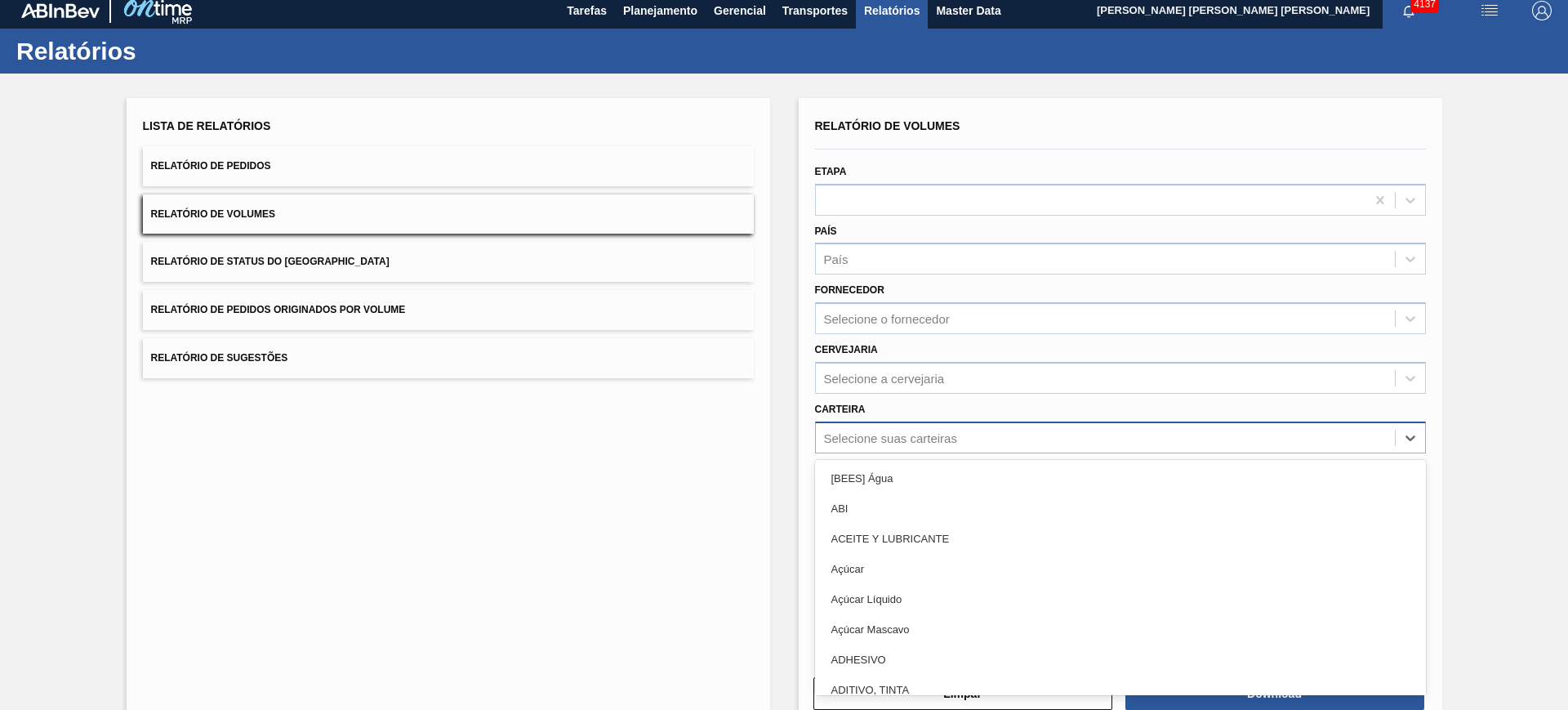
scroll to position [10, 0]
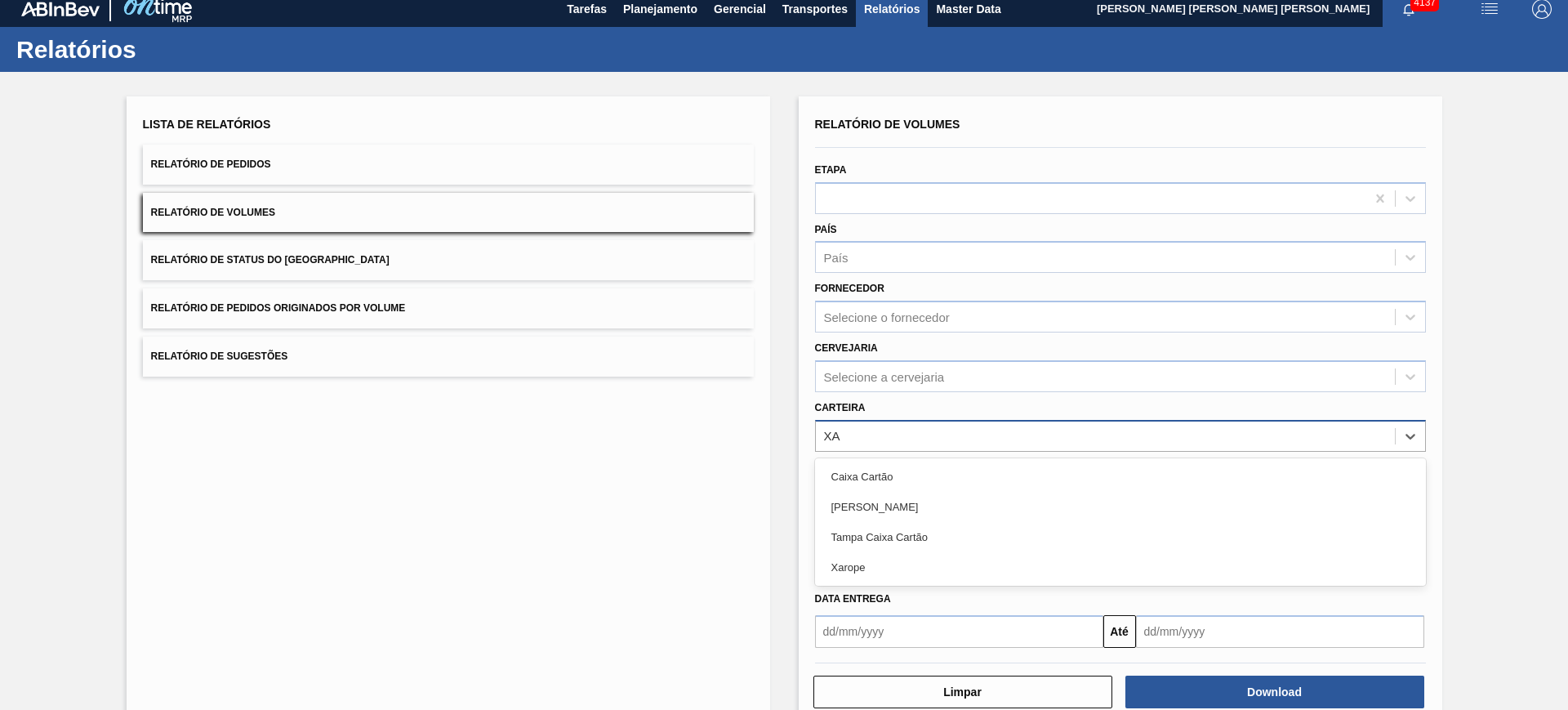
type input "XAR"
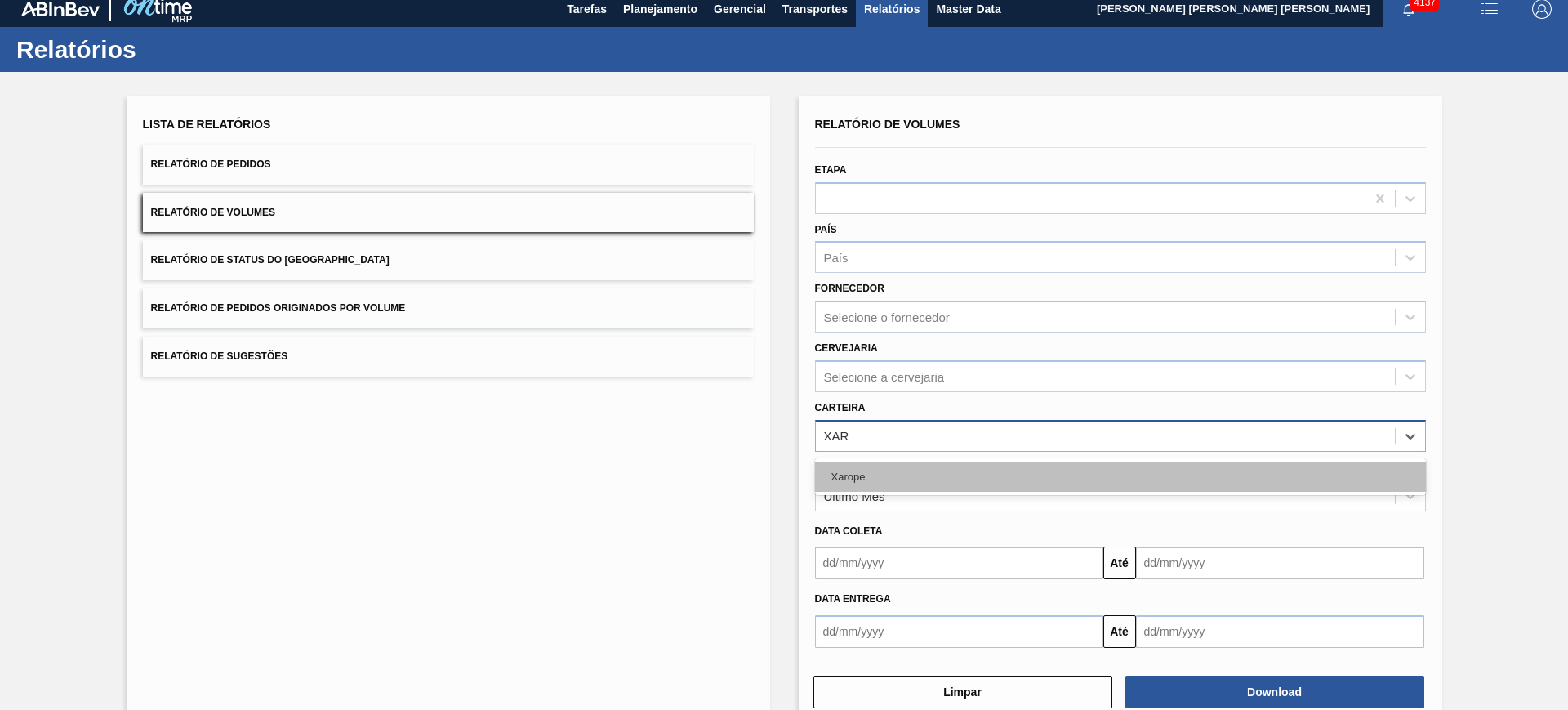
click at [926, 470] on div "Xarope" at bounding box center [1120, 476] width 611 height 30
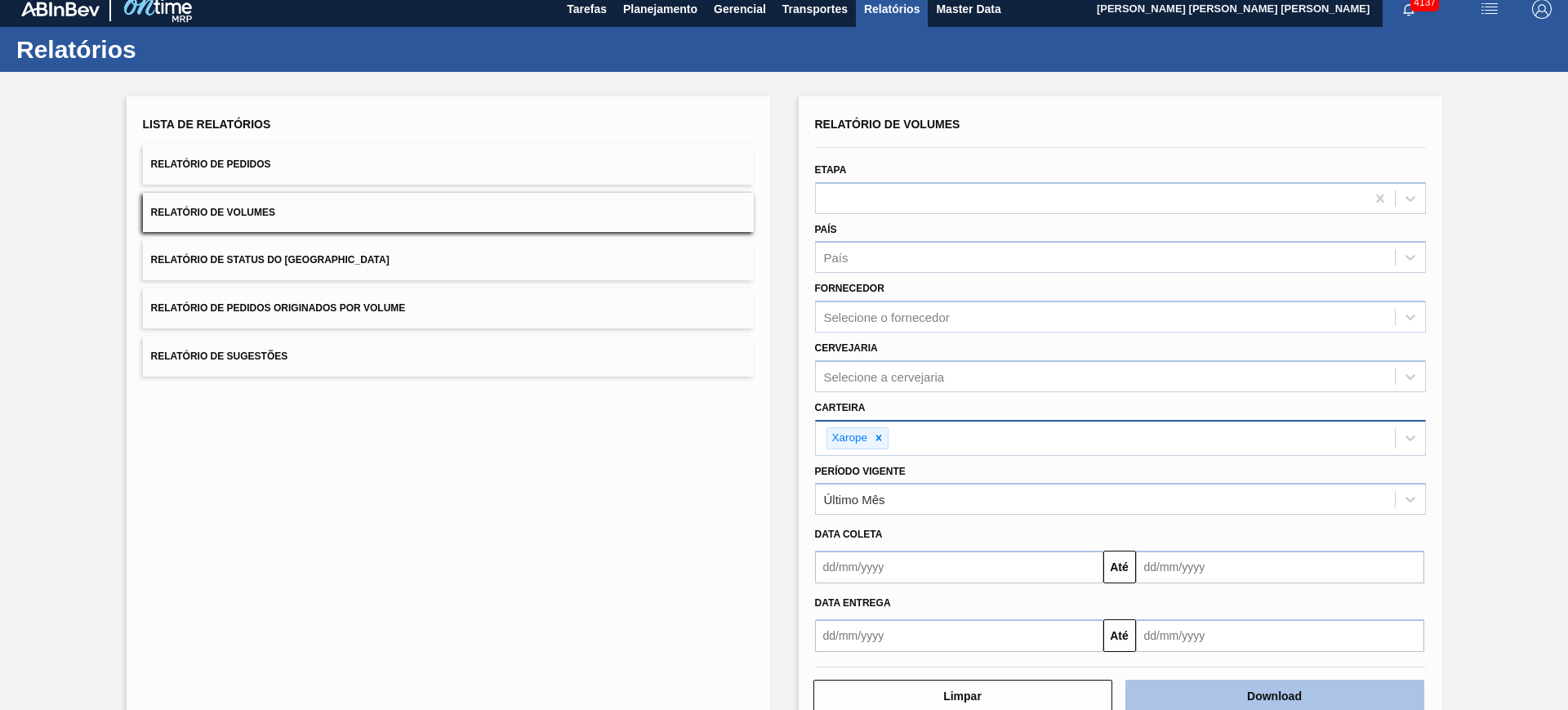
click at [1282, 701] on button "Download" at bounding box center [1275, 696] width 299 height 33
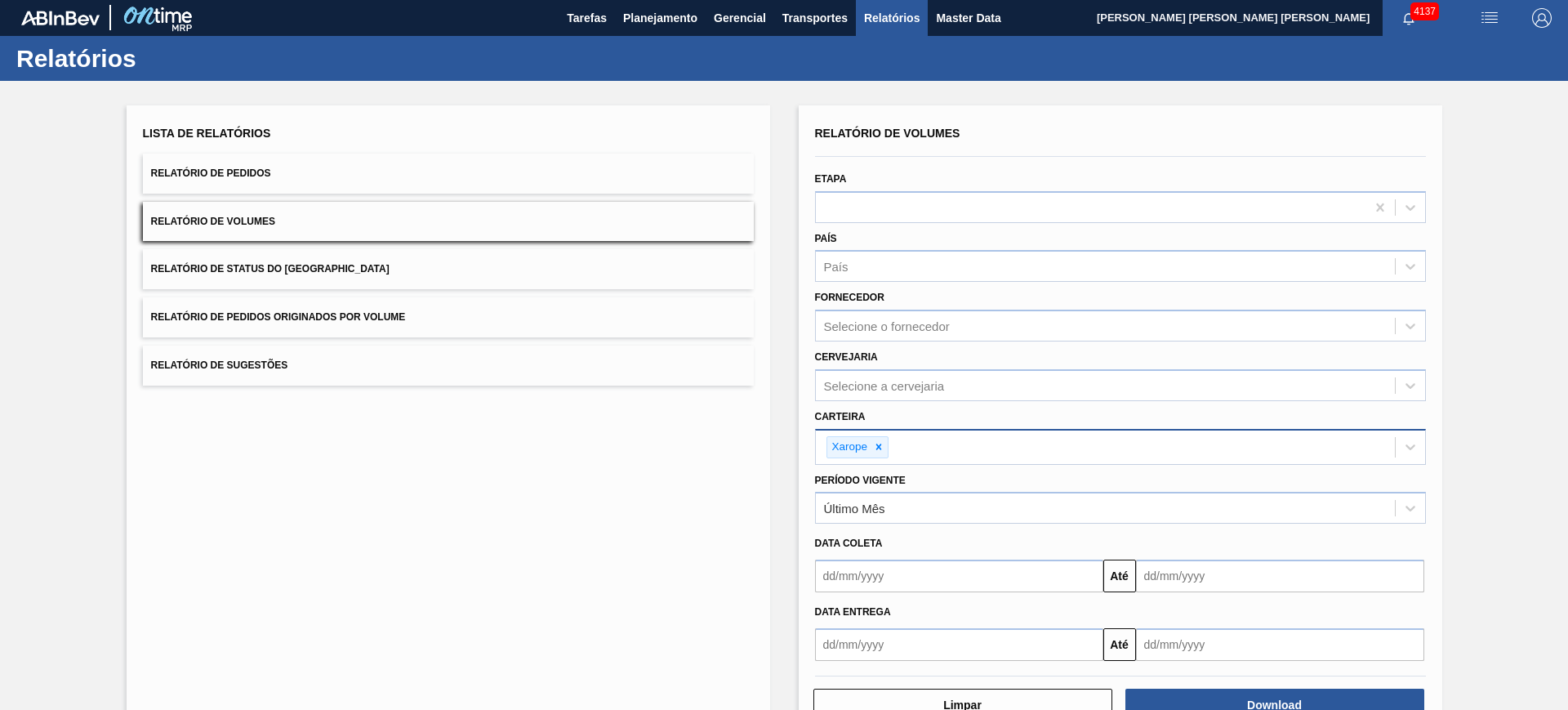
scroll to position [0, 0]
drag, startPoint x: 1545, startPoint y: 181, endPoint x: 1514, endPoint y: 49, distance: 135.6
click at [1544, 181] on div "Lista de Relatórios Relatório de Pedidos Relatório de Volumes Relatório de Stat…" at bounding box center [784, 421] width 1568 height 679
click at [1488, 15] on img "button" at bounding box center [1489, 19] width 19 height 19
click at [1441, 59] on li "Upload de Volumes" at bounding box center [1484, 58] width 142 height 29
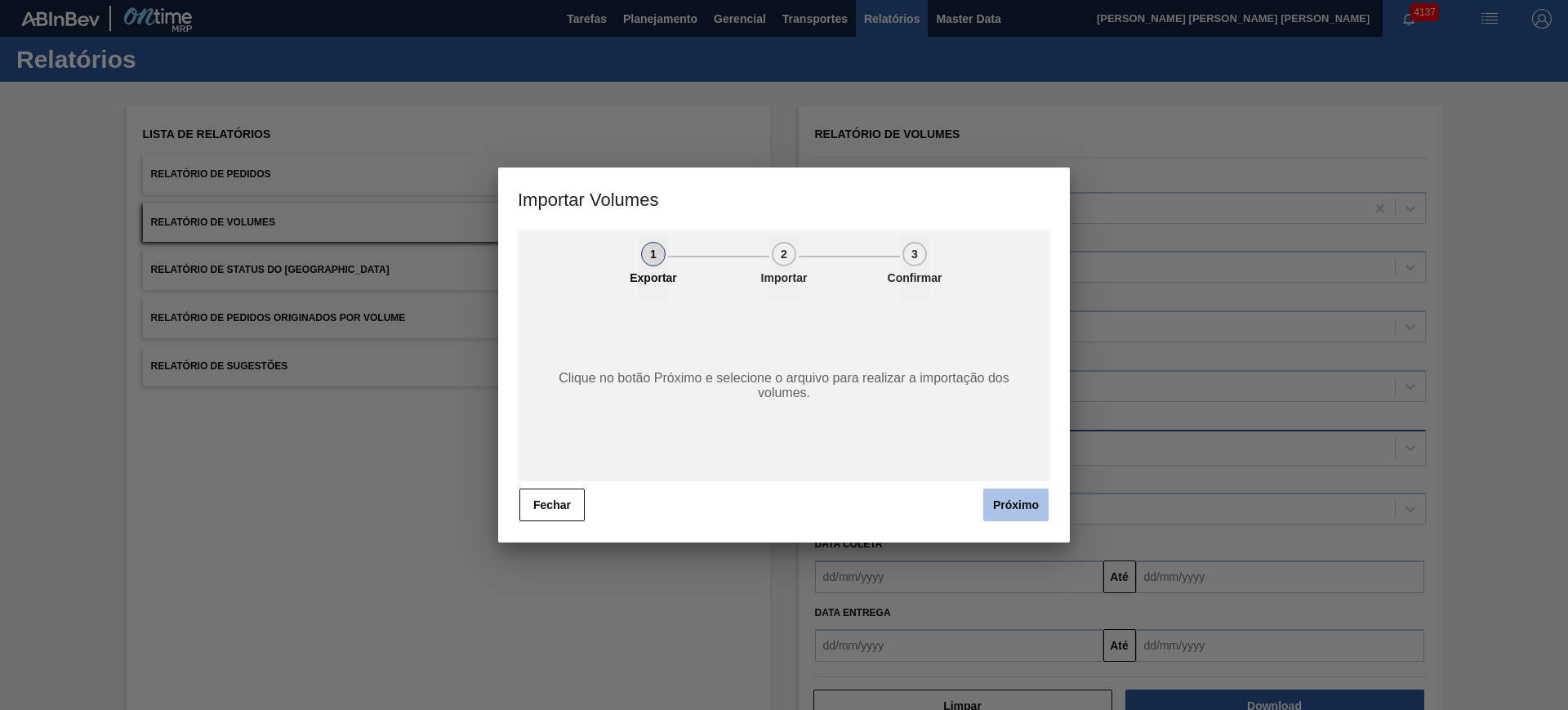
click at [1024, 509] on button "Próximo" at bounding box center [1016, 505] width 65 height 33
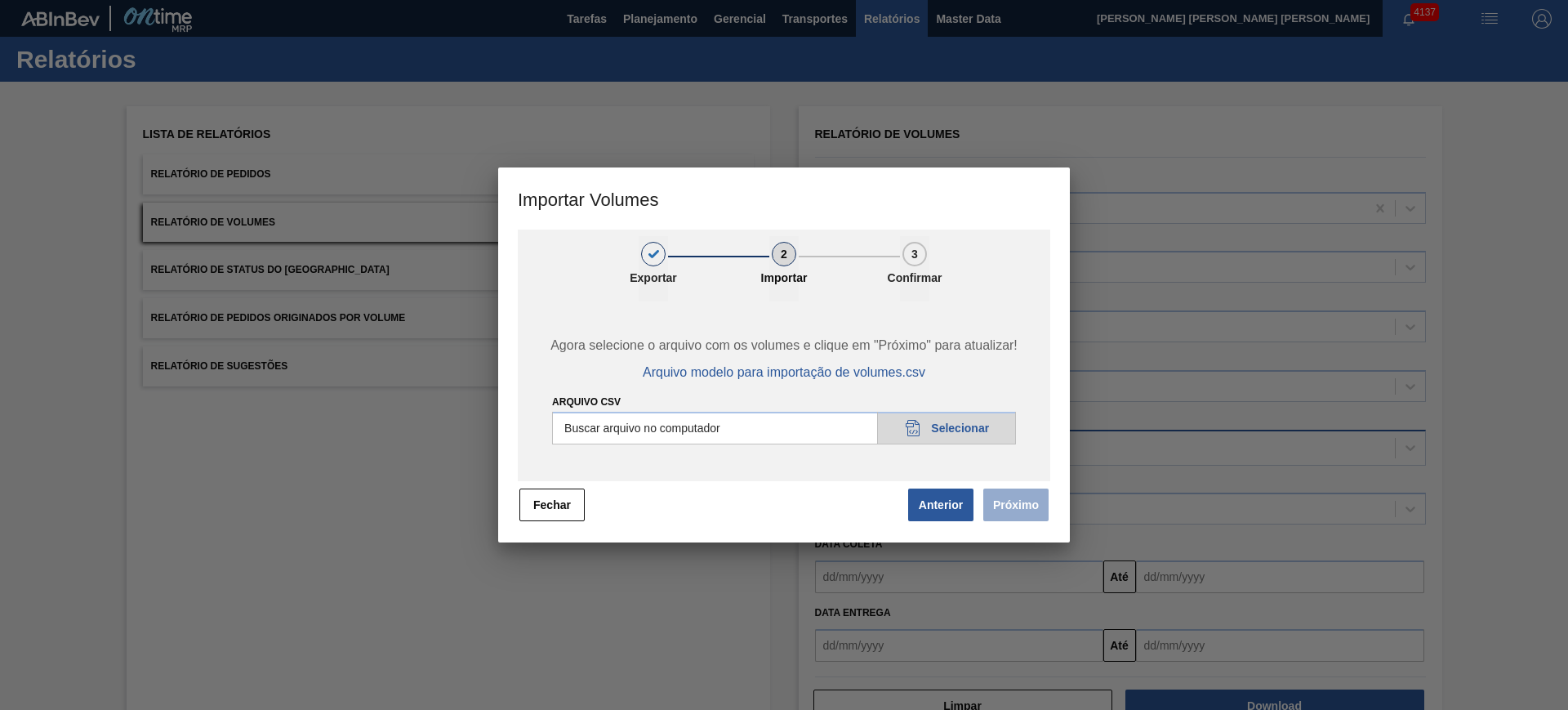
click at [778, 423] on input "Arquivo csv" at bounding box center [784, 428] width 464 height 33
type input "C:\fakepath\13.10.25v2.csv"
click at [1030, 506] on button "Próximo" at bounding box center [1016, 505] width 65 height 33
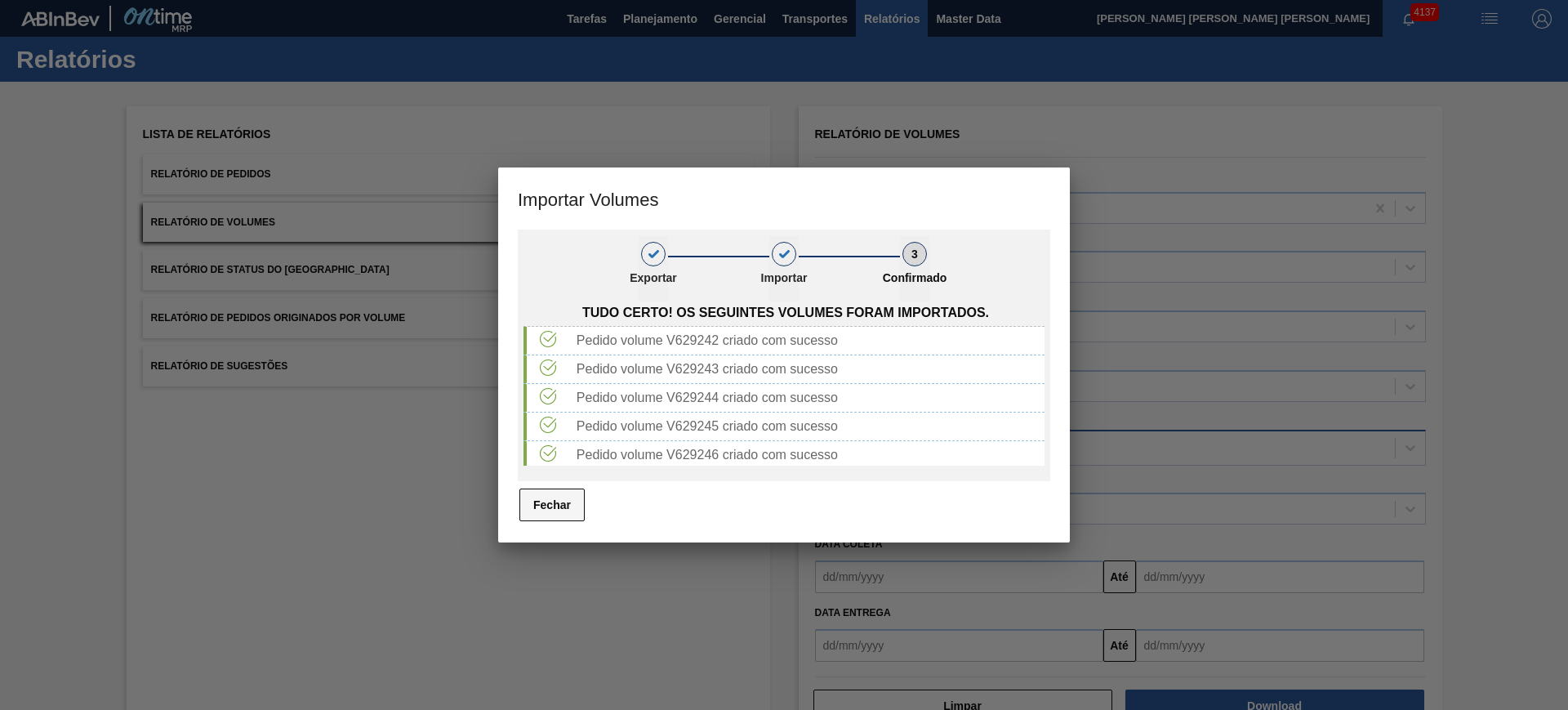
click at [558, 507] on button "Fechar" at bounding box center [552, 505] width 65 height 33
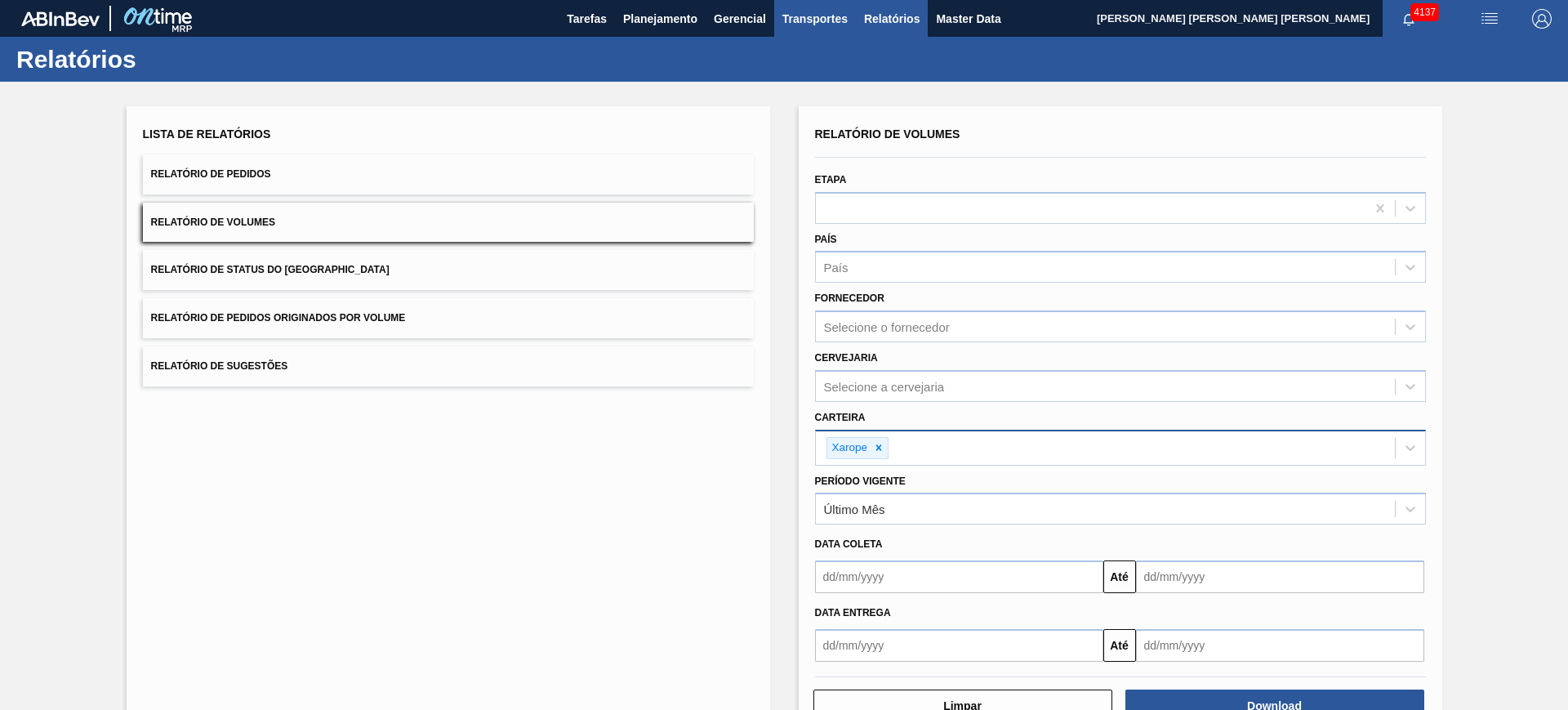
click at [828, 17] on span "Transportes" at bounding box center [815, 19] width 65 height 19
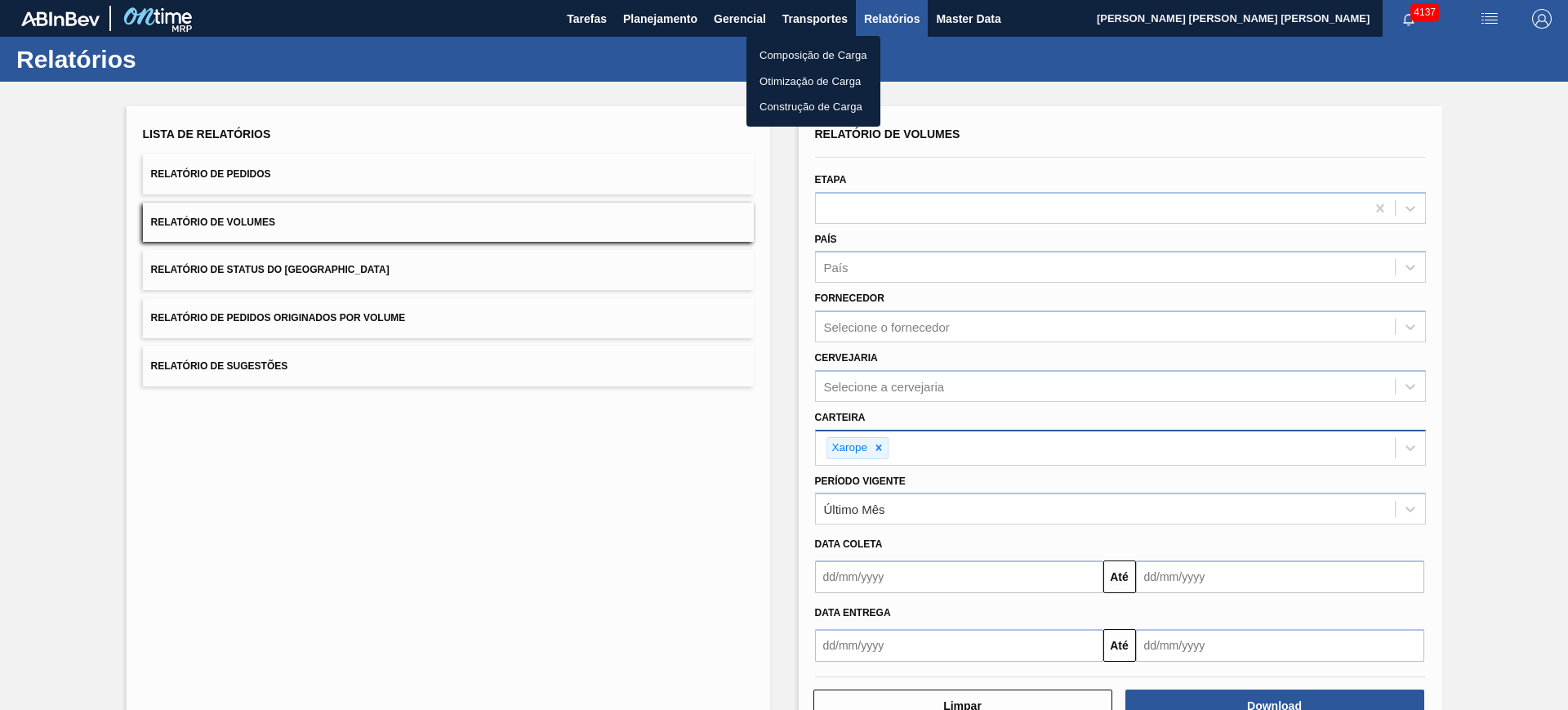
click at [1307, 99] on div at bounding box center [784, 355] width 1568 height 710
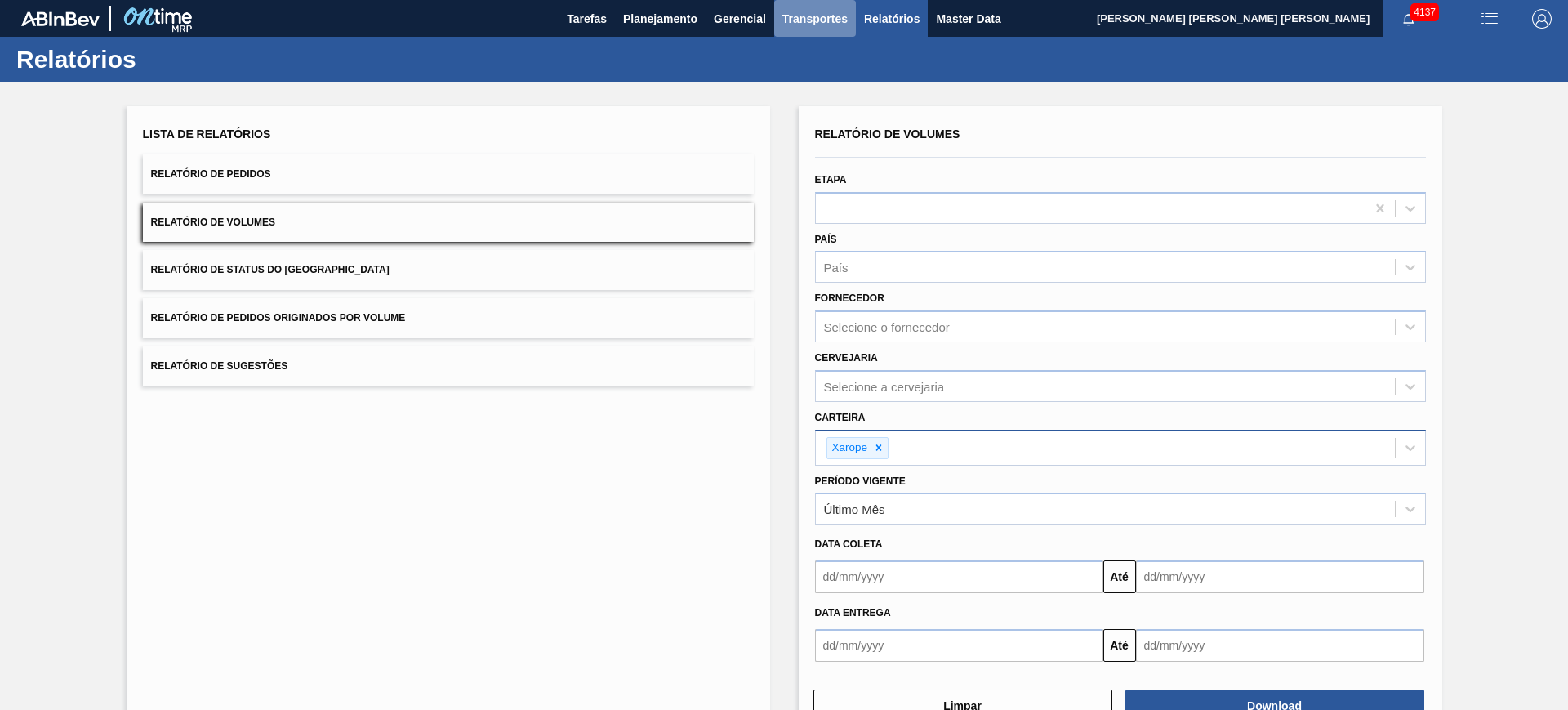
click at [805, 26] on span "Transportes" at bounding box center [815, 19] width 65 height 19
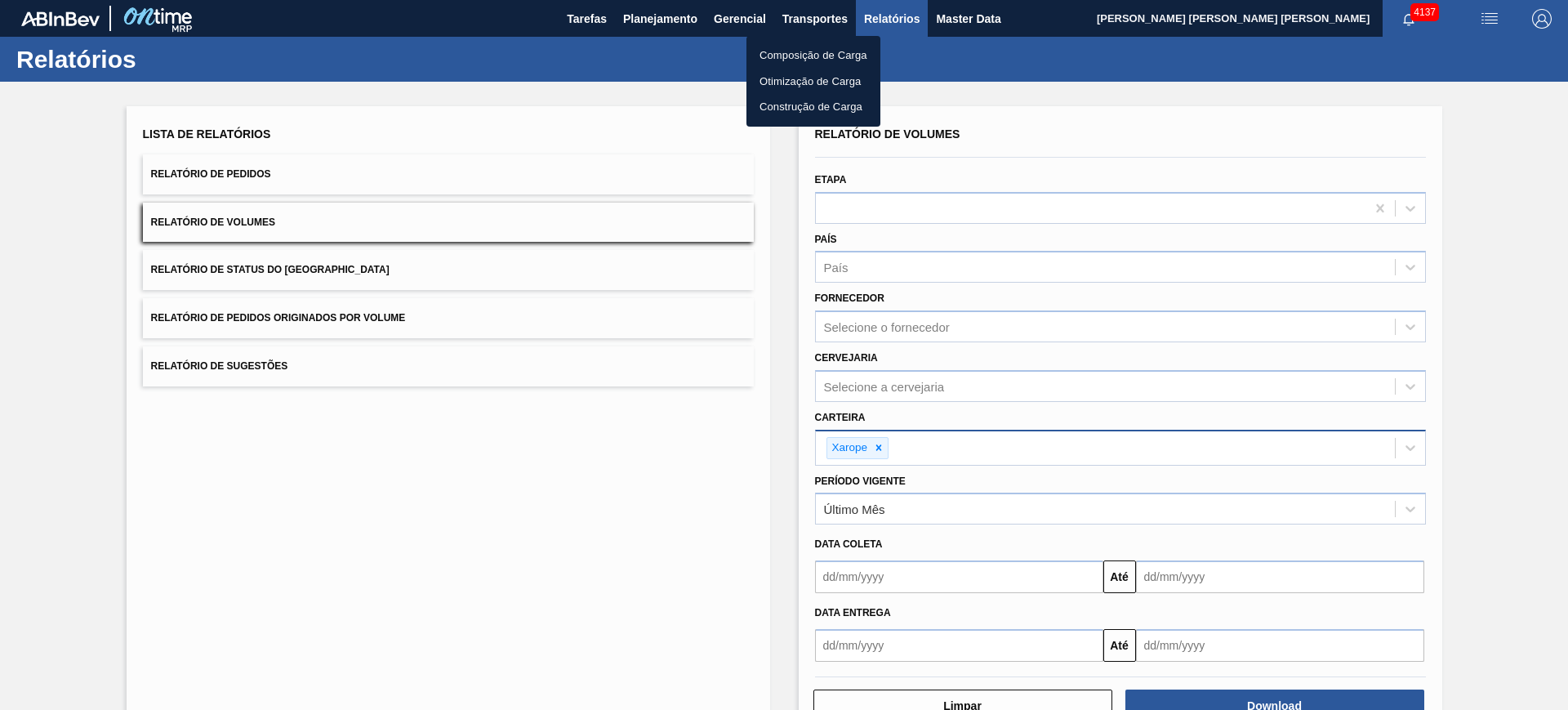
click at [830, 82] on li "Otimização de Carga" at bounding box center [812, 82] width 134 height 27
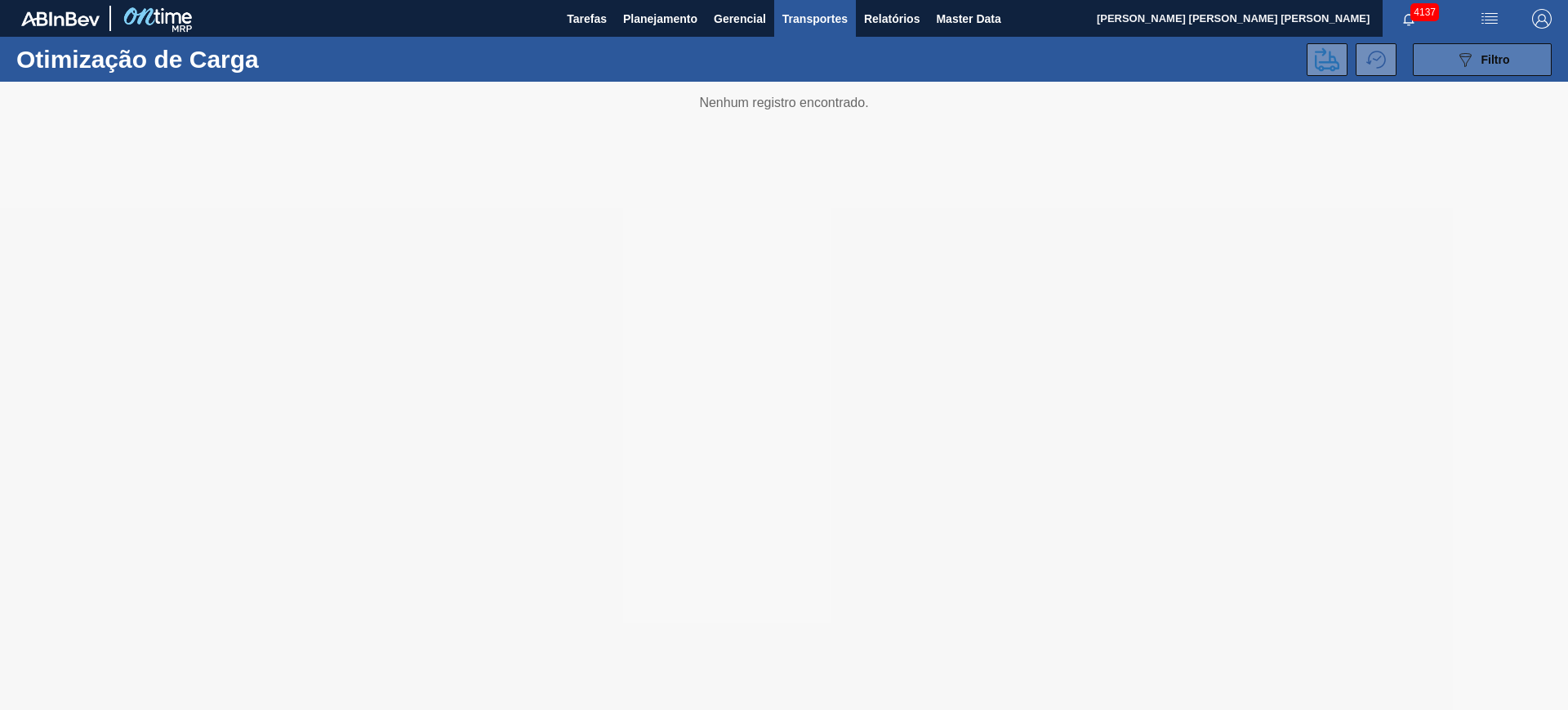
click at [1459, 61] on icon "089F7B8B-B2A5-4AFE-B5C0-19BA573D28AC" at bounding box center [1465, 59] width 19 height 19
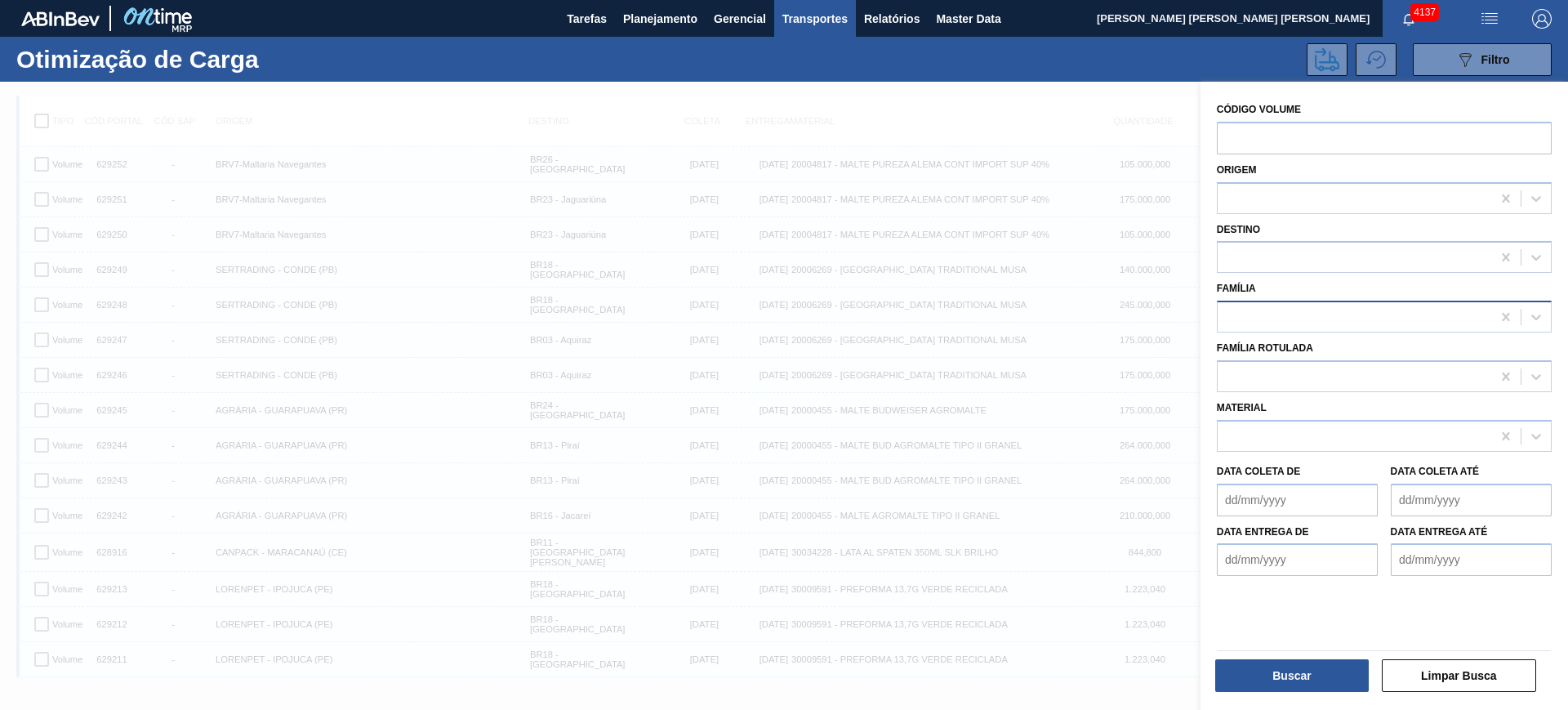
click at [1294, 318] on div at bounding box center [1354, 317] width 273 height 24
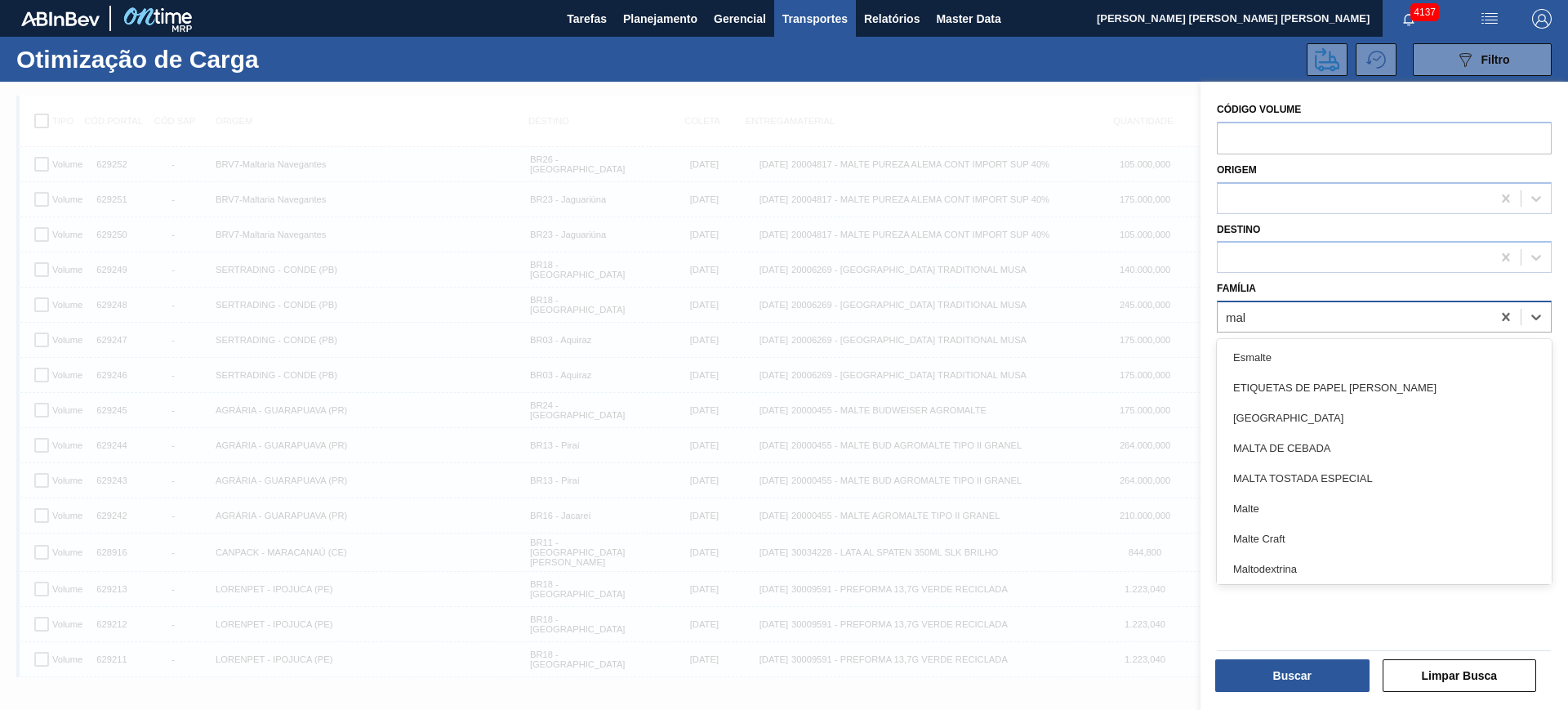
type input "malt"
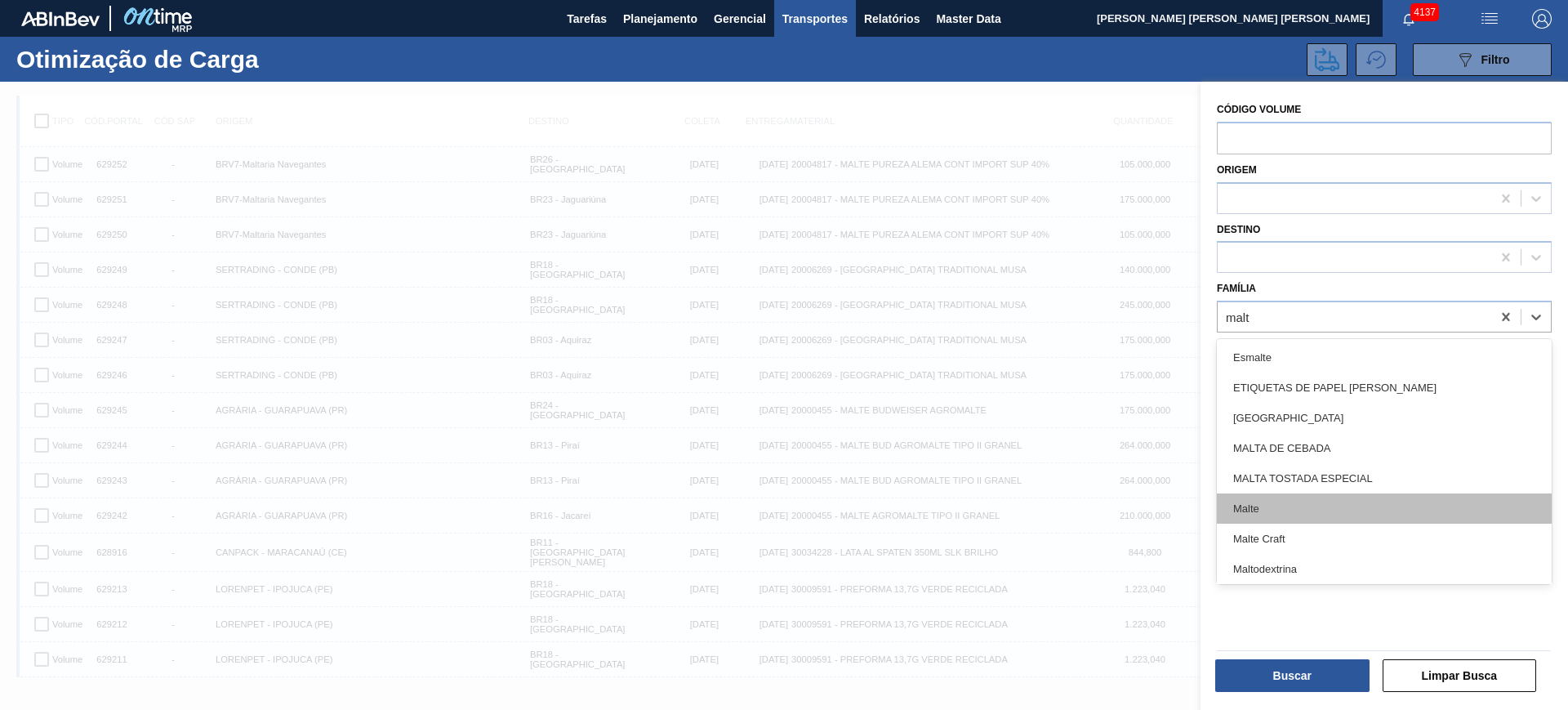
click at [1326, 508] on div "Malte" at bounding box center [1384, 508] width 334 height 30
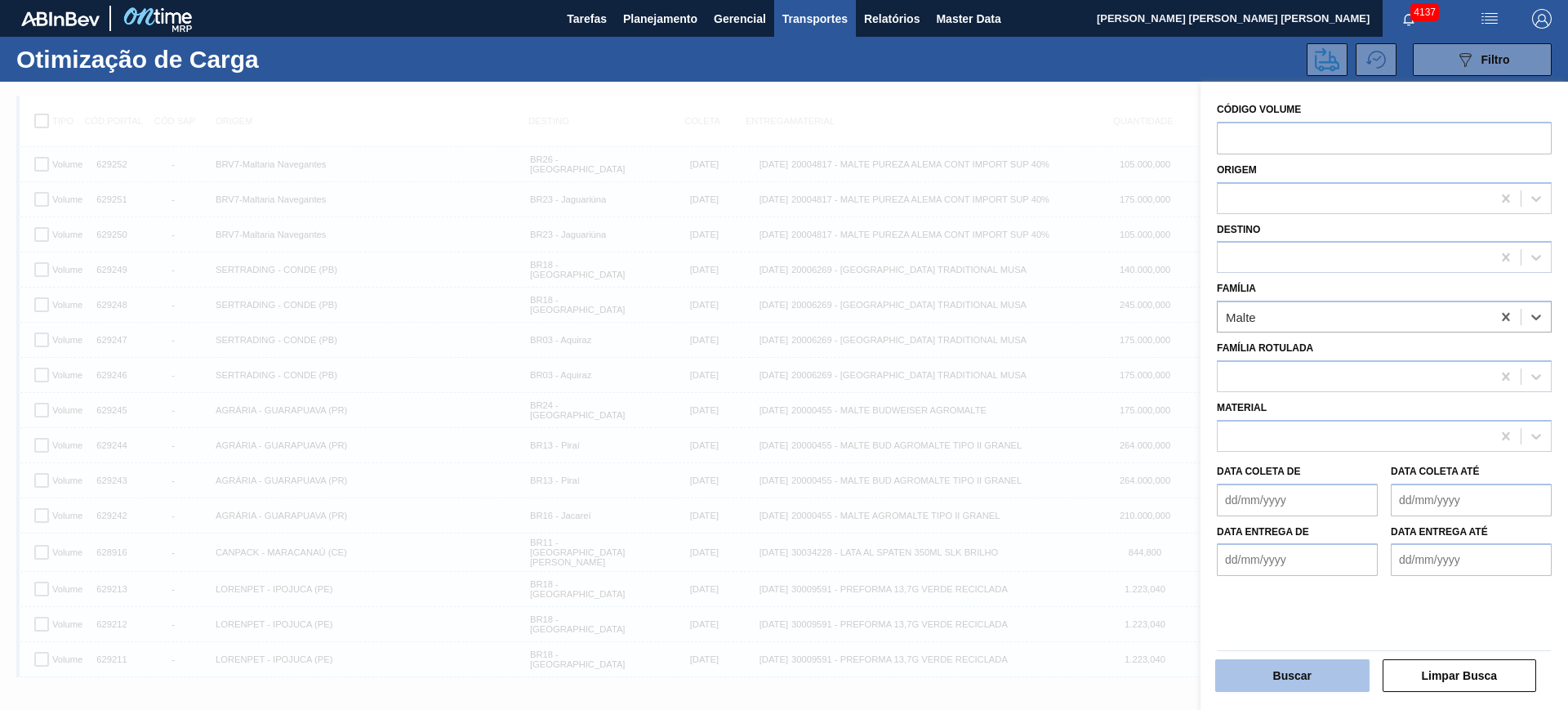
click at [1332, 670] on button "Buscar" at bounding box center [1292, 675] width 154 height 33
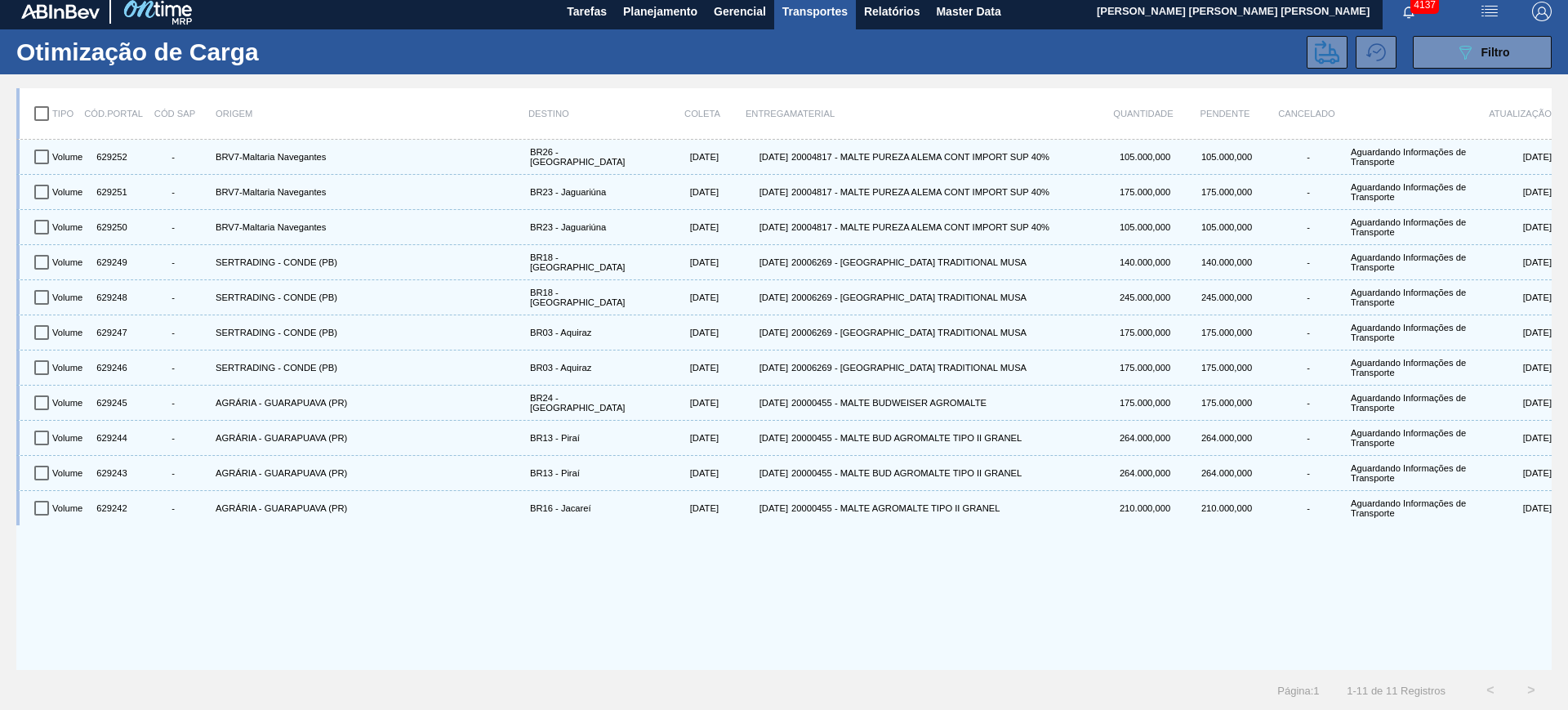
scroll to position [8, 0]
click at [42, 110] on input "checkbox" at bounding box center [42, 112] width 35 height 35
checkbox input "true"
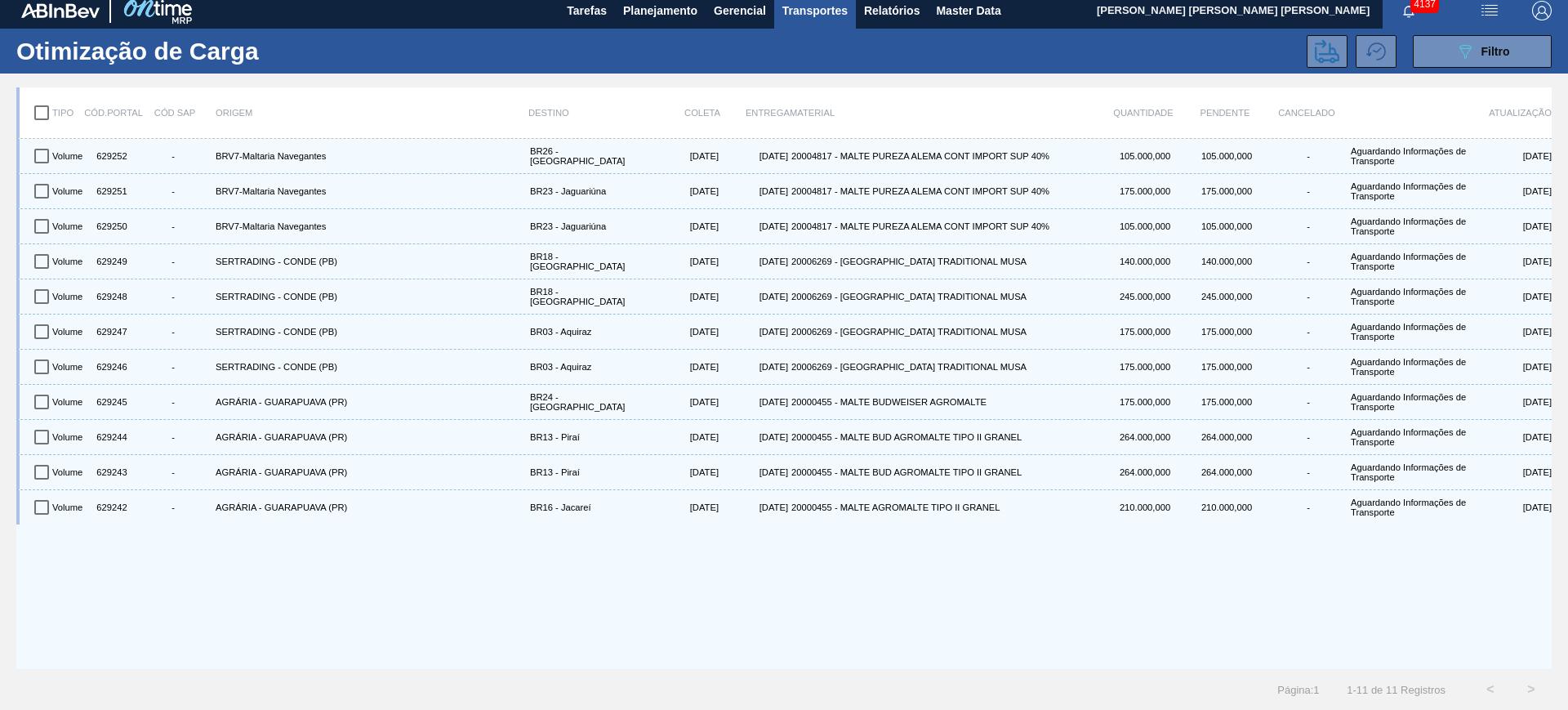
checkbox input "true"
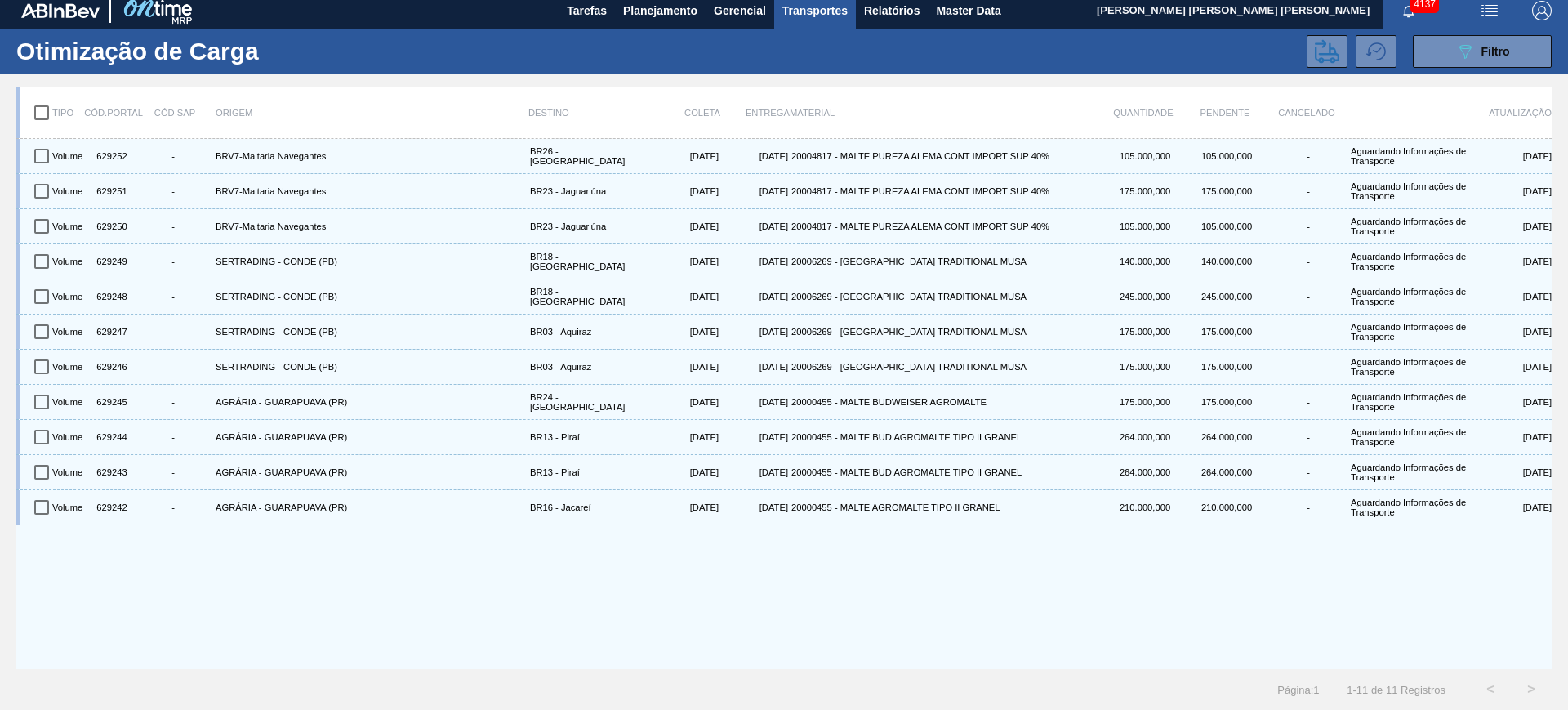
checkbox input "true"
click at [1328, 50] on icon at bounding box center [1327, 50] width 25 height 24
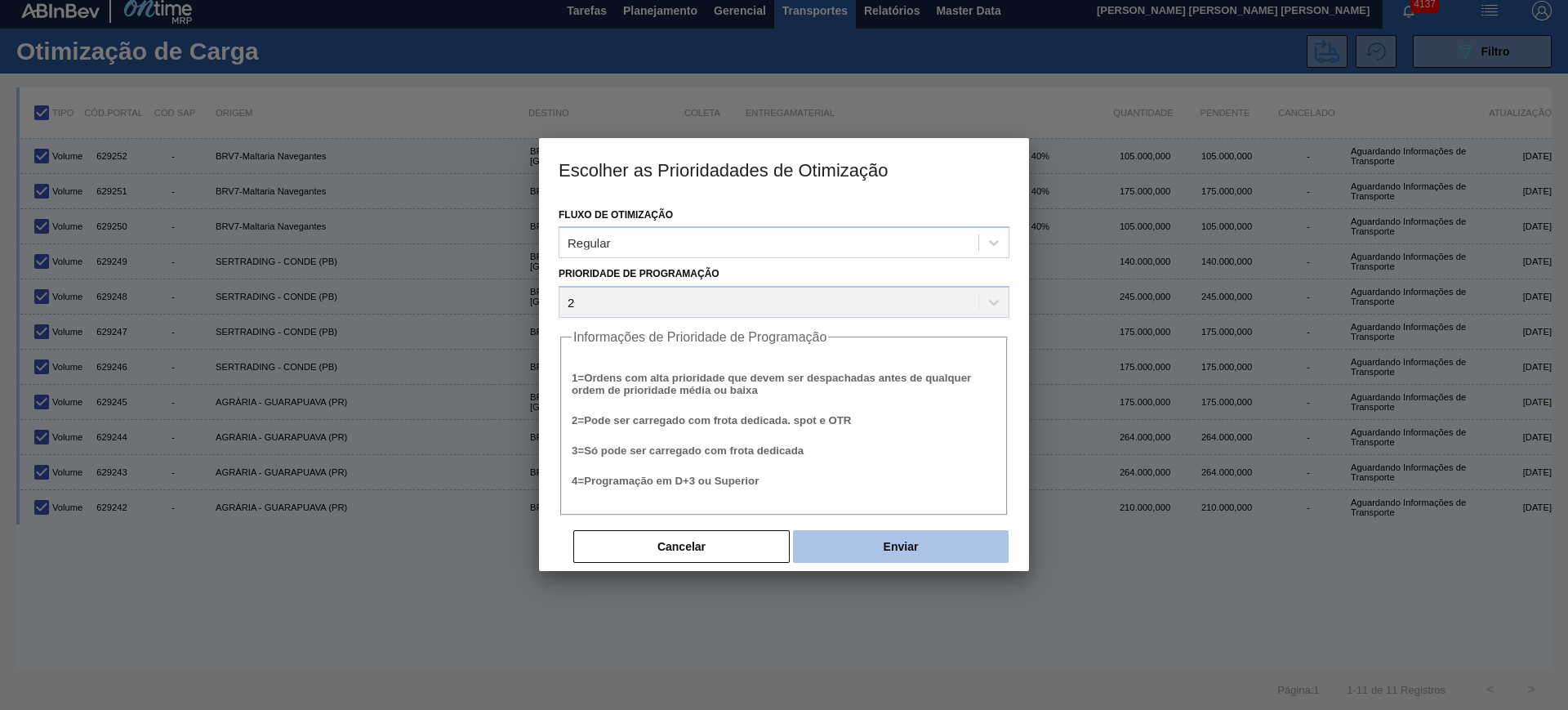
click at [934, 544] on button "Enviar" at bounding box center [901, 546] width 216 height 33
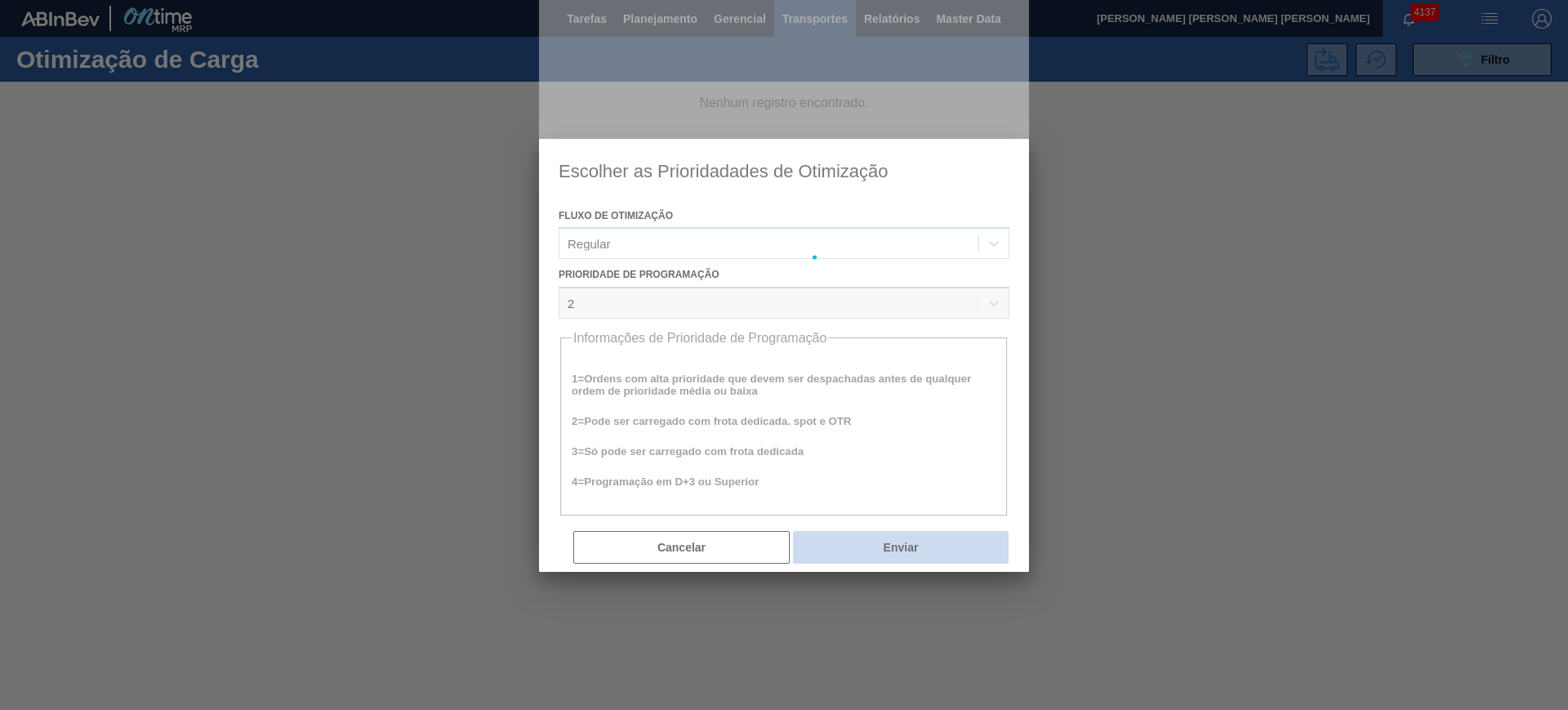
scroll to position [0, 0]
